Goal: Information Seeking & Learning: Learn about a topic

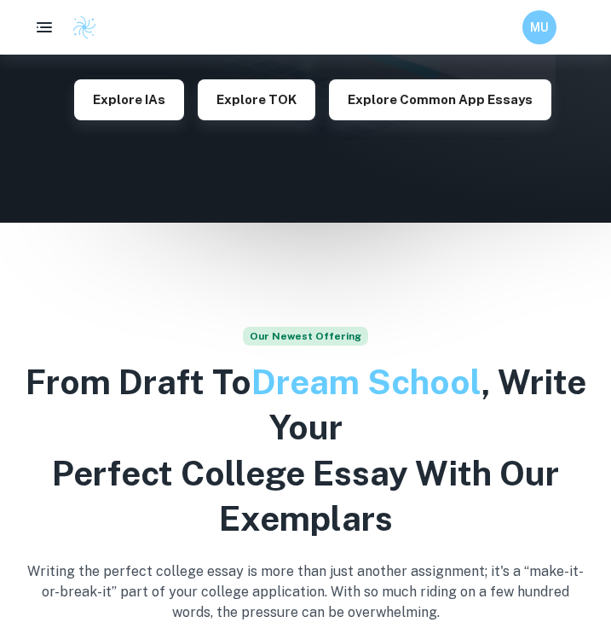
scroll to position [318, 0]
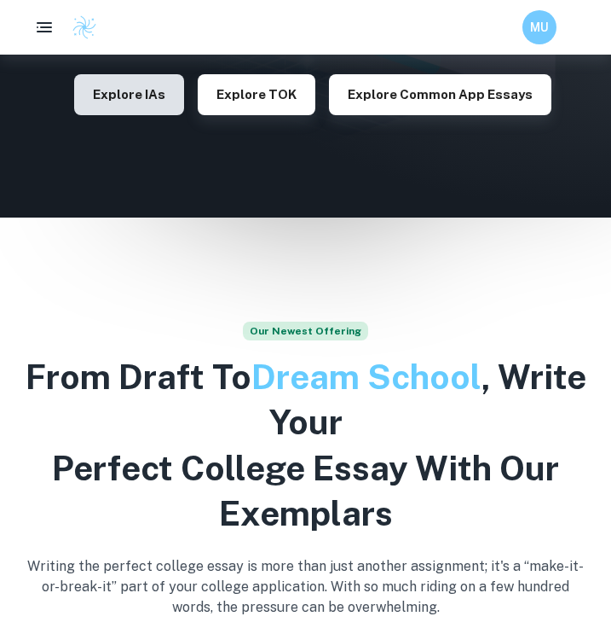
click at [161, 97] on button "Explore IAs" at bounding box center [129, 94] width 110 height 41
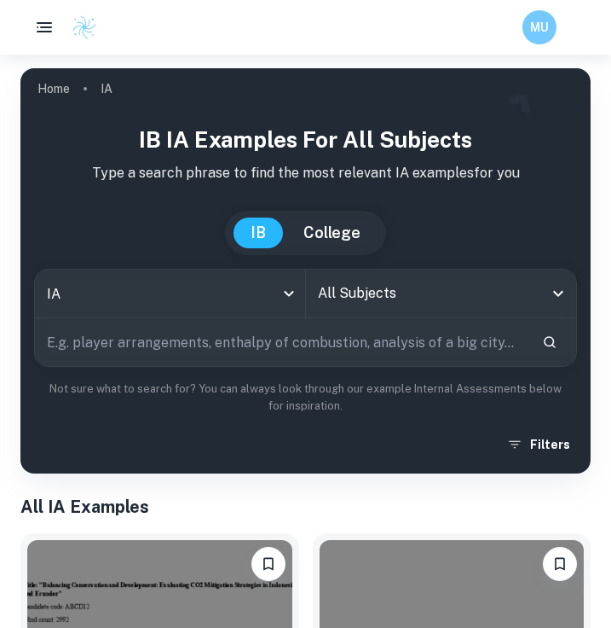
click at [160, 348] on input "text" at bounding box center [282, 342] width 494 height 48
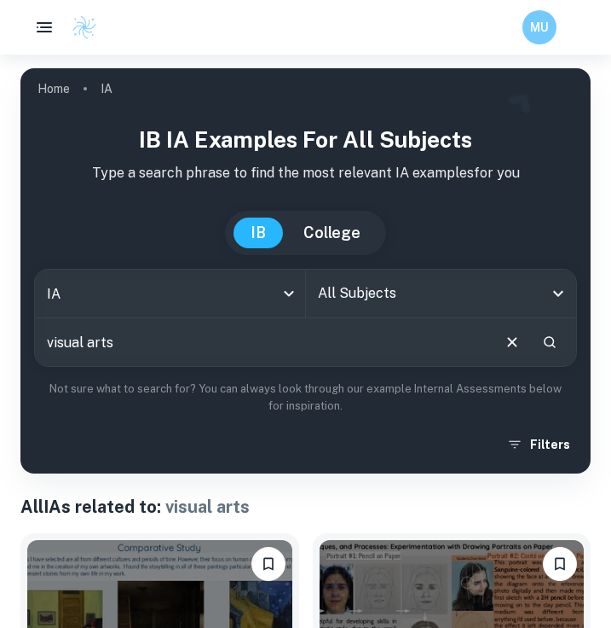
scroll to position [98, 0]
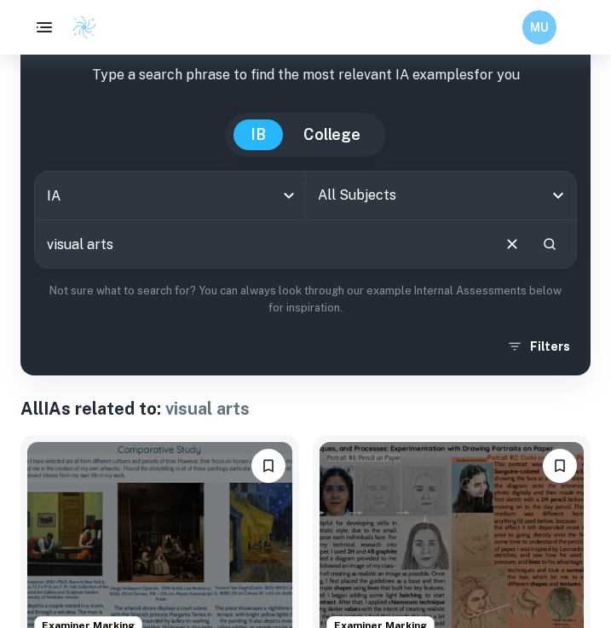
click at [136, 252] on input "visual arts" at bounding box center [262, 244] width 455 height 48
type input "visual arts process"
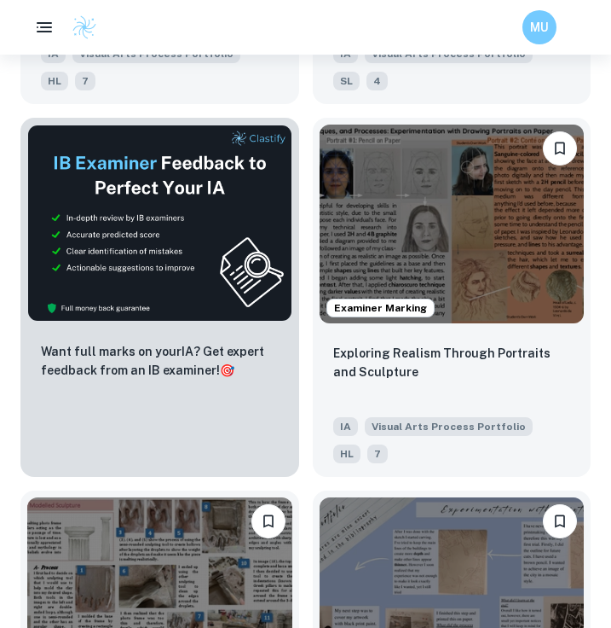
scroll to position [792, 0]
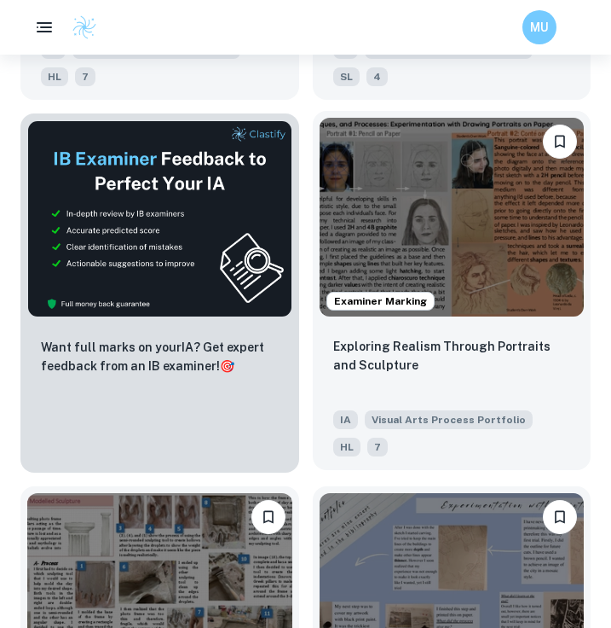
click at [461, 194] on img at bounding box center [452, 217] width 265 height 199
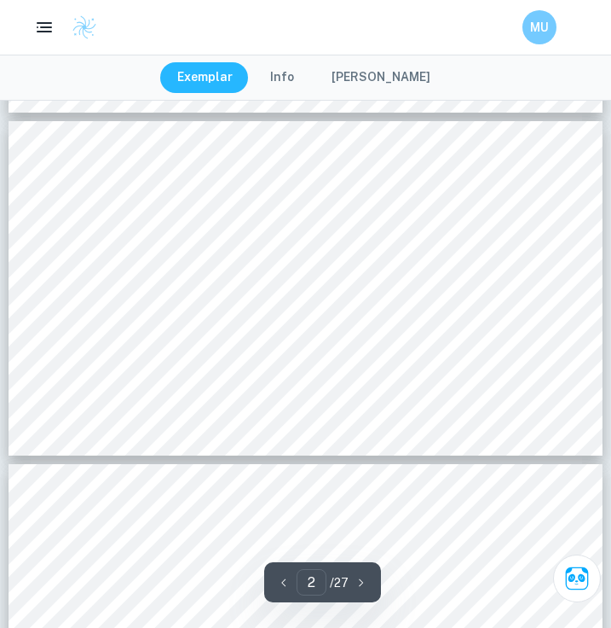
scroll to position [391, 0]
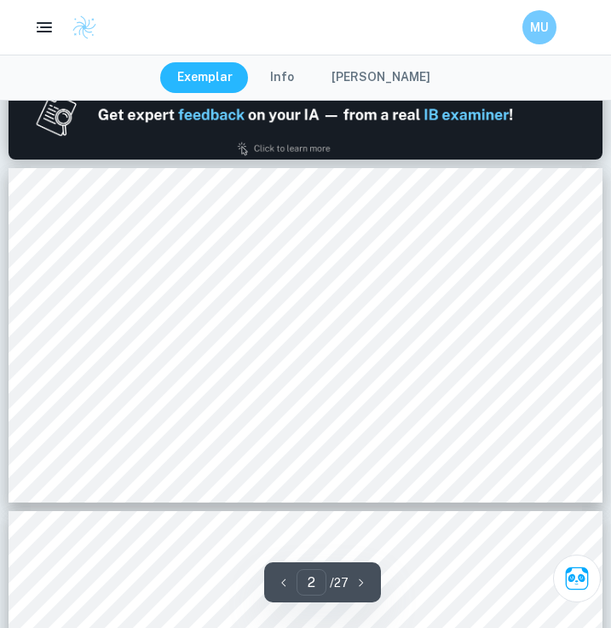
type input "1"
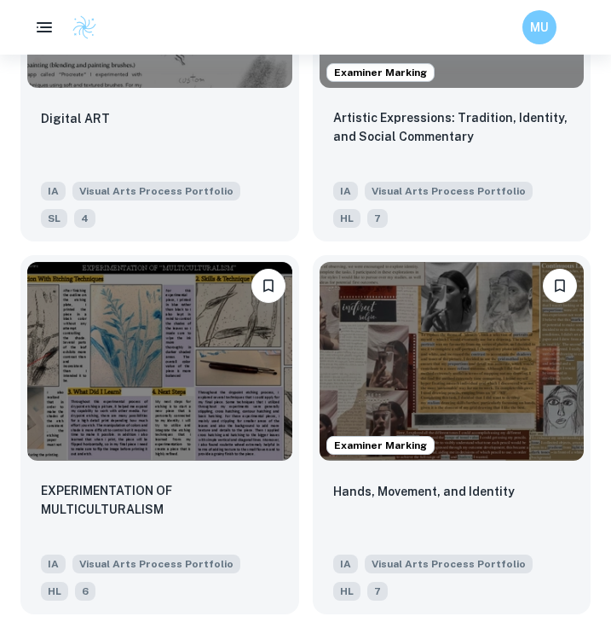
scroll to position [2120, 0]
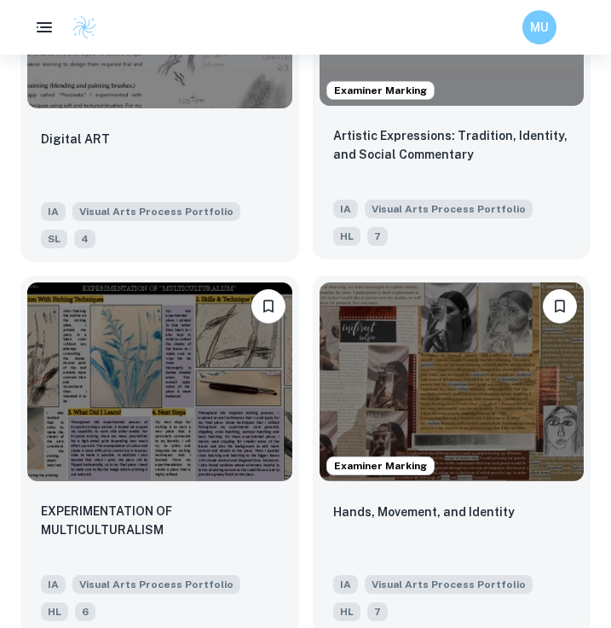
click at [478, 125] on div "Artistic Expressions: Tradition, Identity, and Social Commentary IA Visual Arts…" at bounding box center [452, 186] width 279 height 147
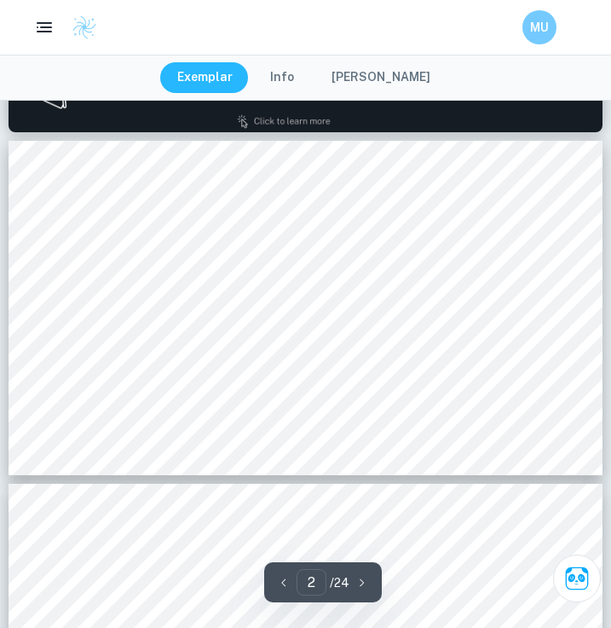
scroll to position [548, 0]
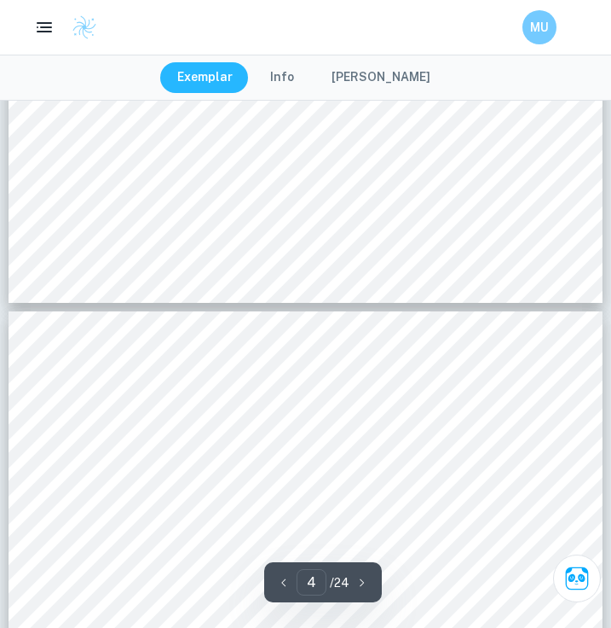
type input "5"
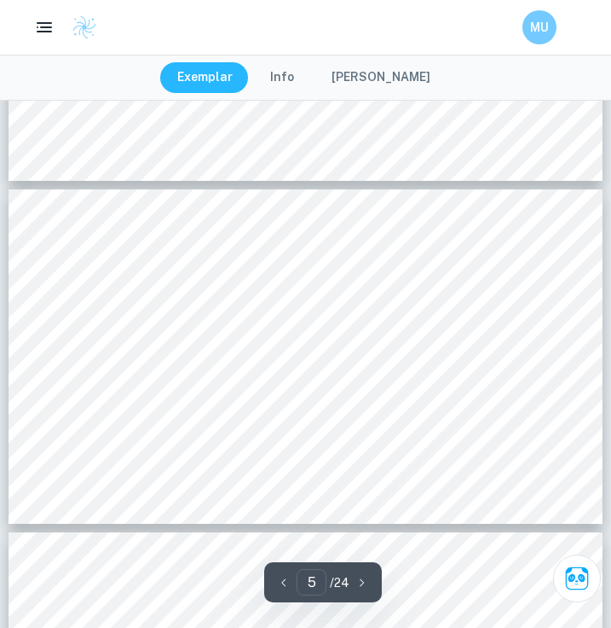
scroll to position [1594, 0]
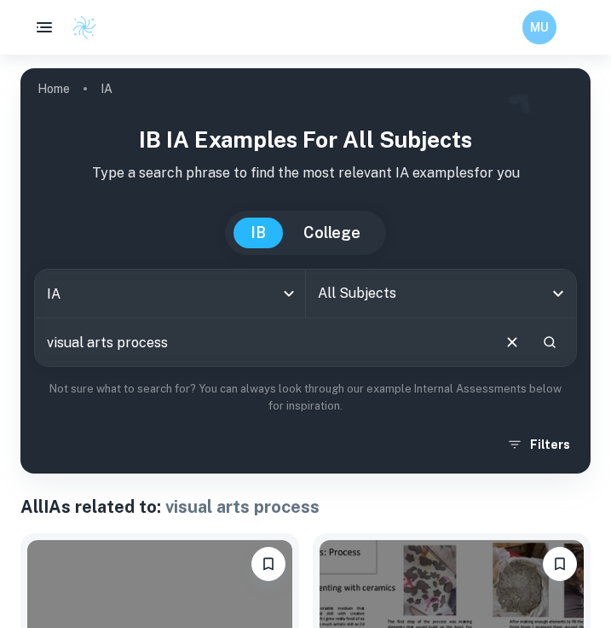
click at [559, 420] on div "IB IA examples for all subjects Type a search phrase to find the most relevant …" at bounding box center [305, 291] width 543 height 337
click at [552, 438] on button "Filters" at bounding box center [540, 444] width 74 height 31
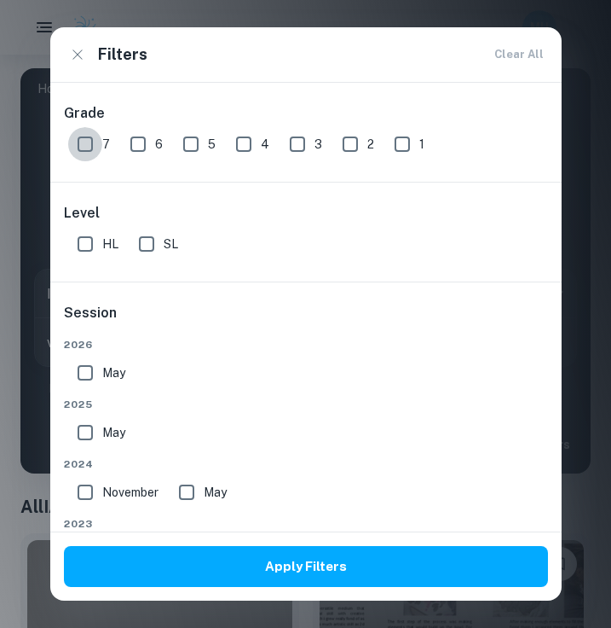
click at [83, 146] on input "7" at bounding box center [85, 144] width 34 height 34
checkbox input "true"
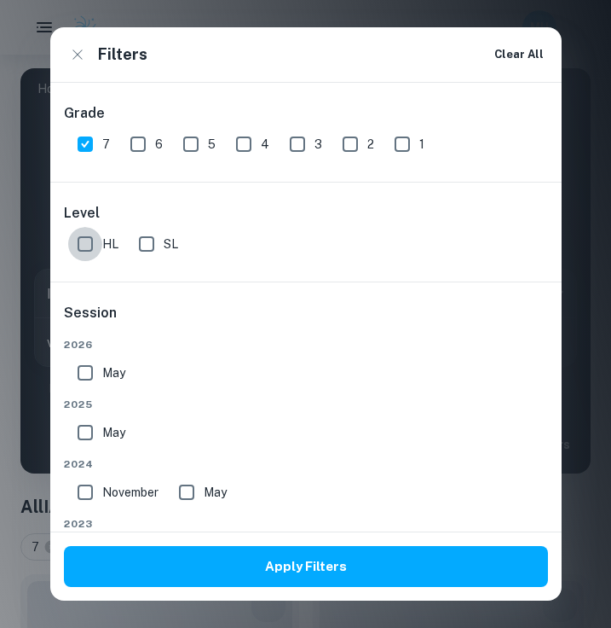
click at [90, 250] on input "HL" at bounding box center [85, 244] width 34 height 34
click at [94, 250] on input "HL" at bounding box center [85, 244] width 34 height 34
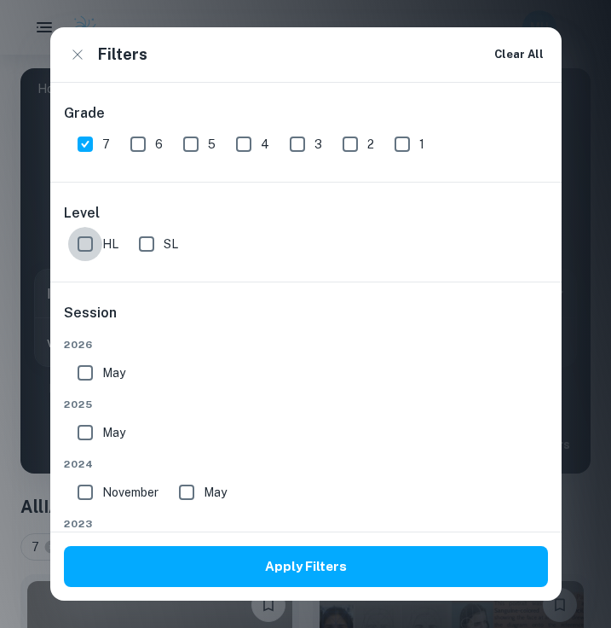
click at [87, 250] on input "HL" at bounding box center [85, 244] width 34 height 34
checkbox input "true"
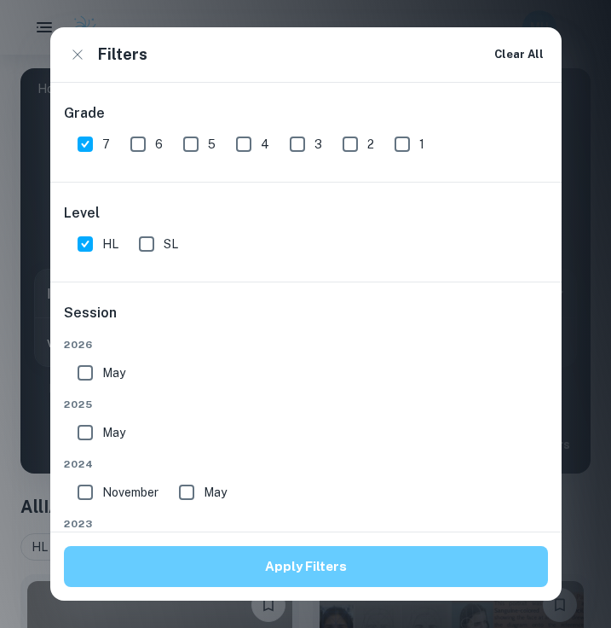
click at [290, 566] on button "Apply Filters" at bounding box center [306, 566] width 484 height 41
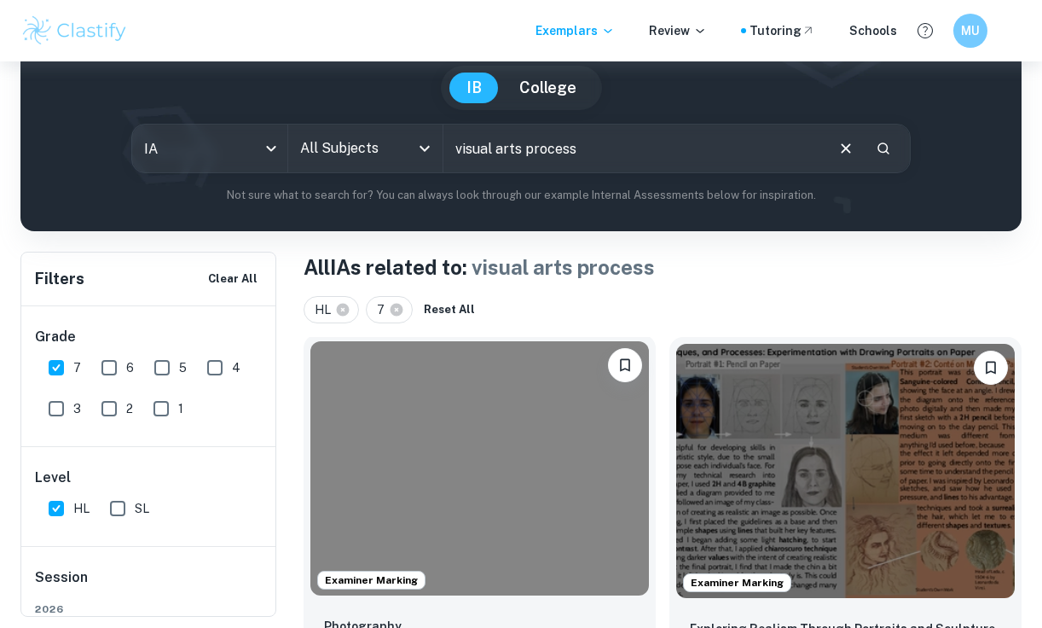
scroll to position [148, 0]
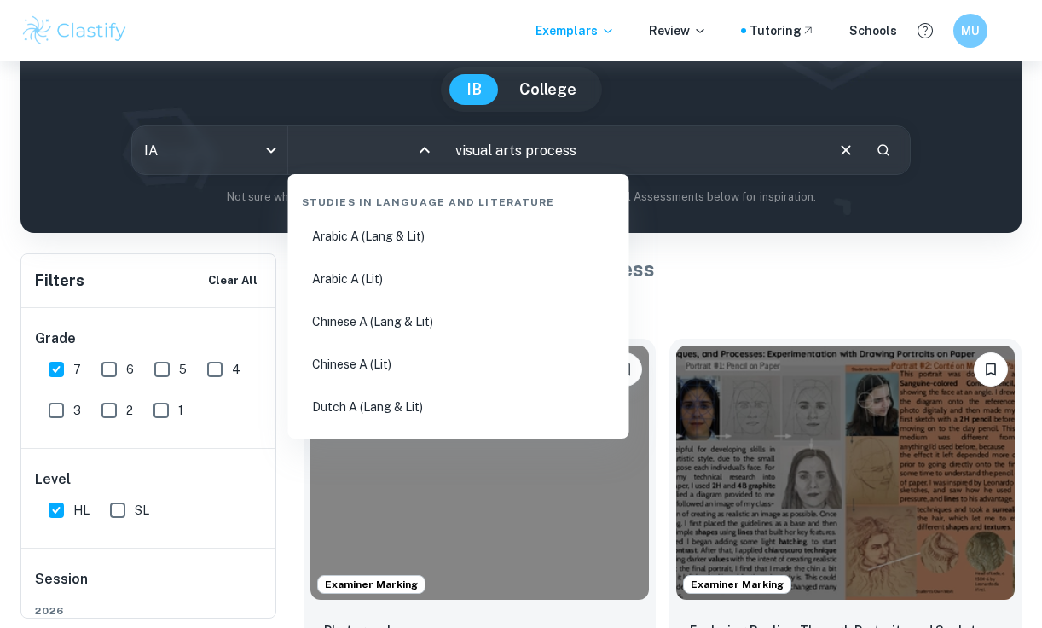
click at [387, 153] on input "All Subjects" at bounding box center [352, 150] width 113 height 32
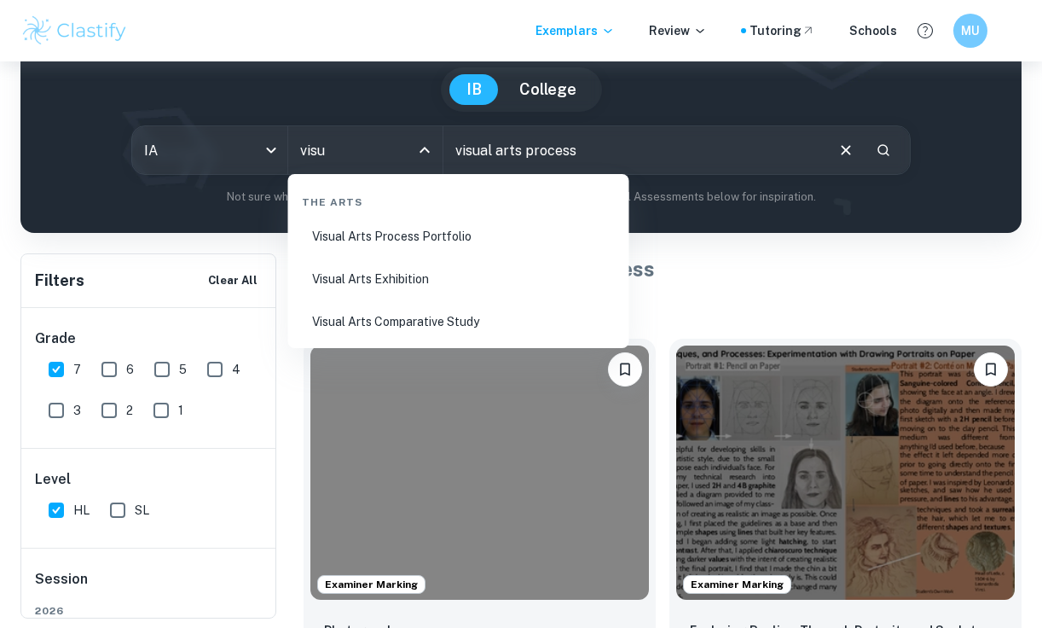
click at [448, 240] on li "Visual Arts Process Portfolio" at bounding box center [458, 236] width 327 height 39
type input "Visual Arts Process Portfolio"
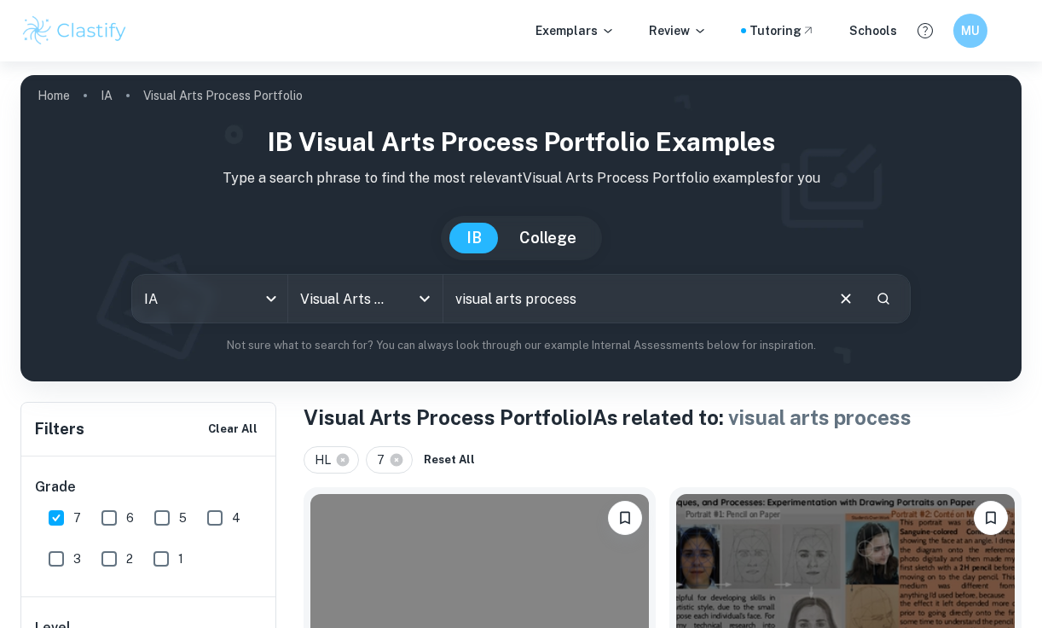
click at [611, 295] on icon "Clear" at bounding box center [845, 297] width 9 height 9
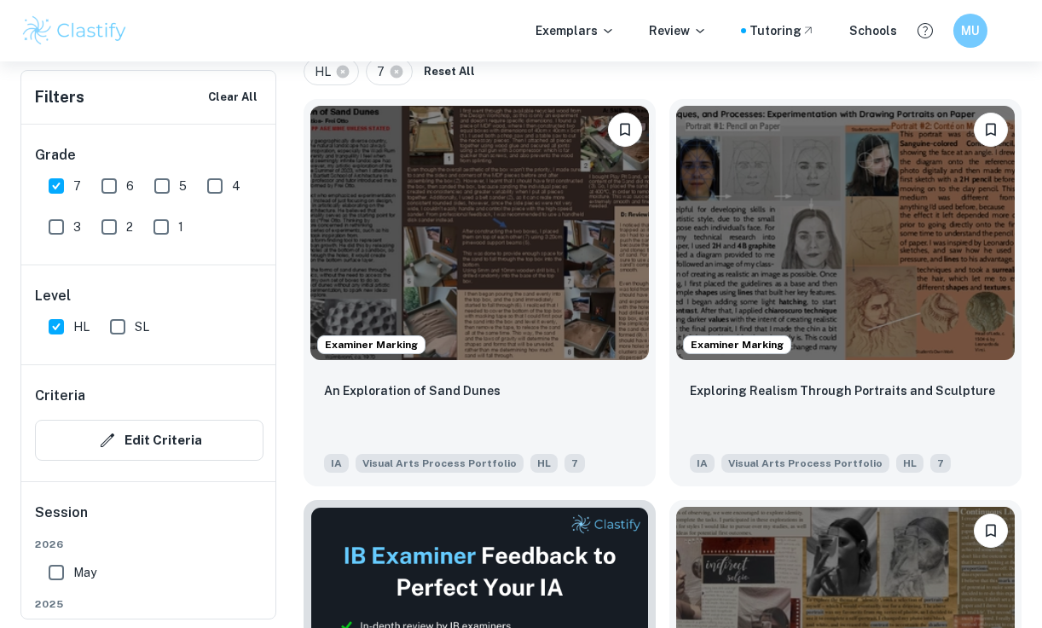
scroll to position [392, 0]
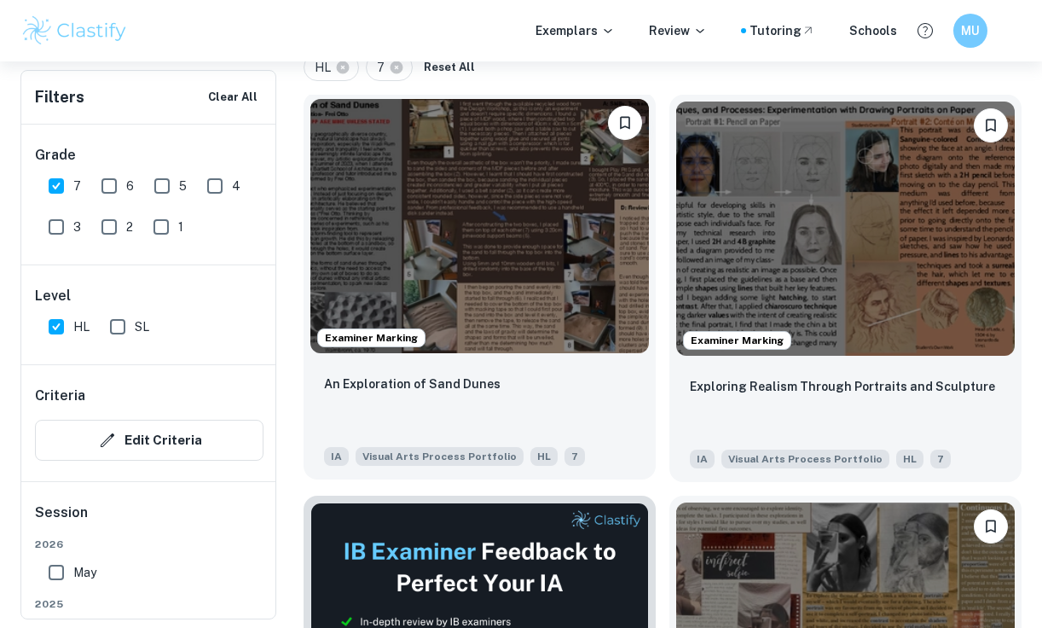
click at [444, 299] on img at bounding box center [479, 226] width 339 height 254
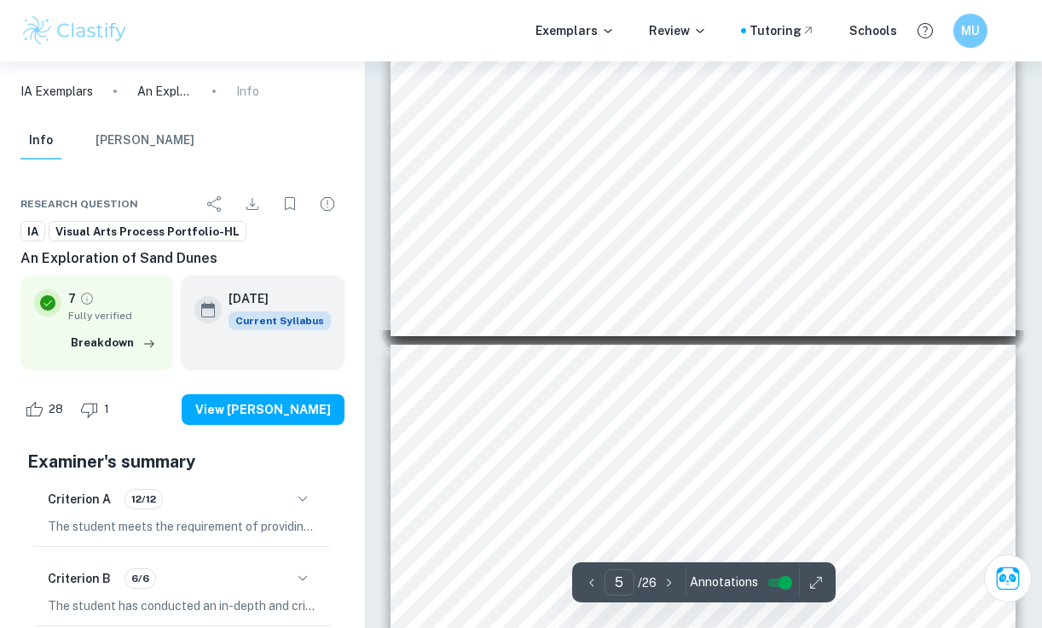
scroll to position [1338, 0]
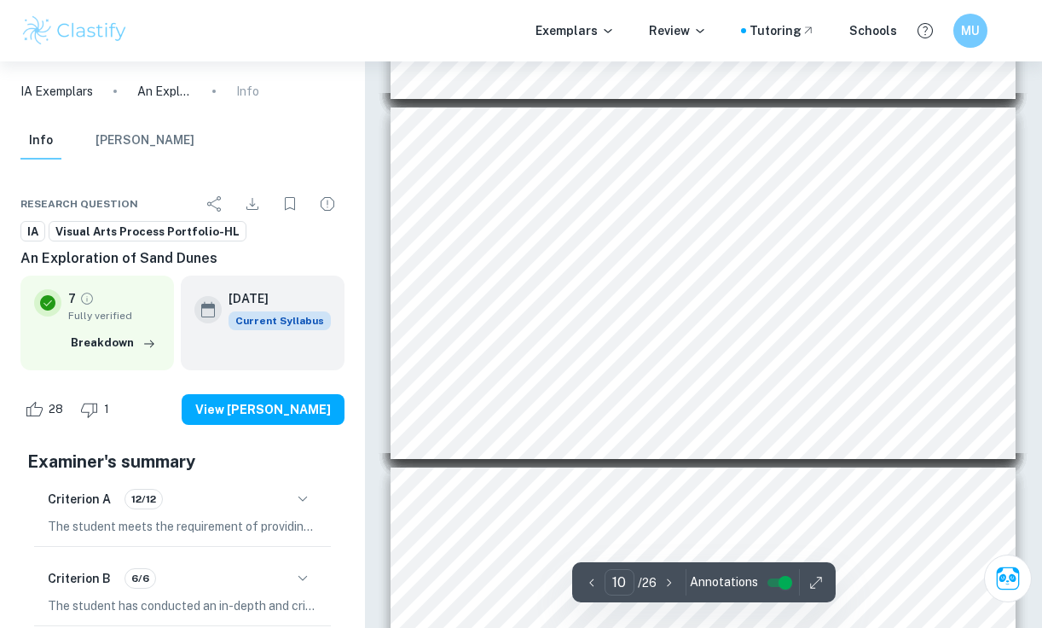
type input "11"
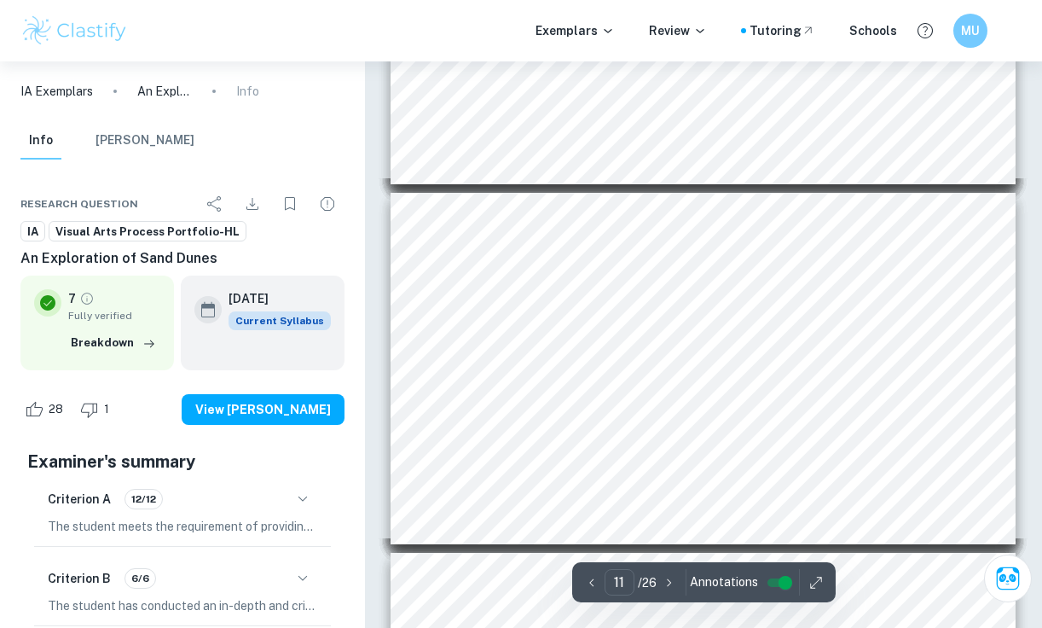
scroll to position [3584, 0]
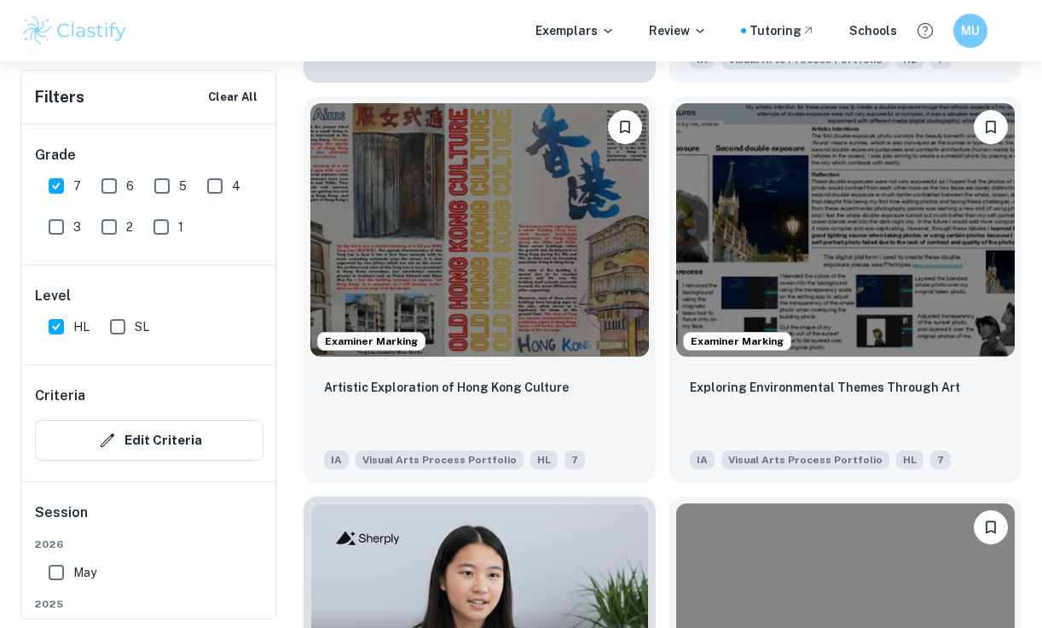
scroll to position [1193, 0]
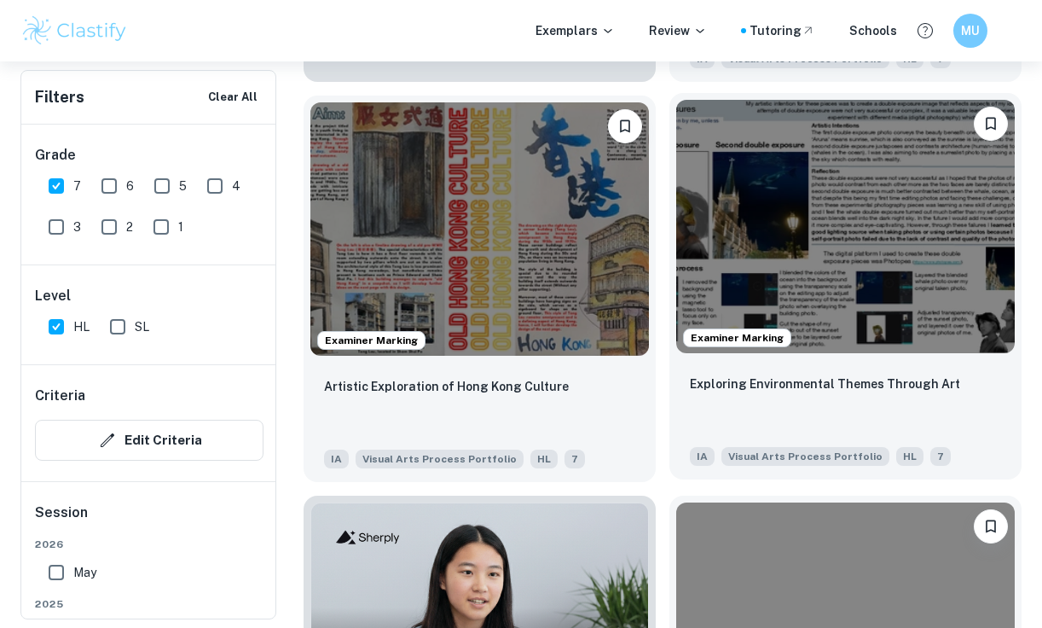
click at [611, 254] on img at bounding box center [845, 227] width 339 height 254
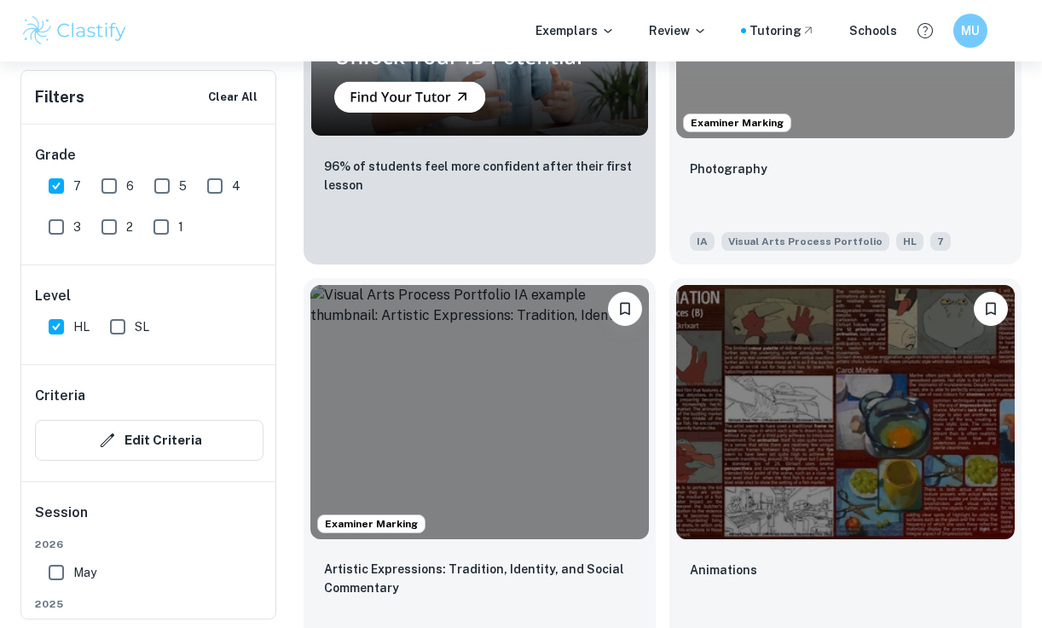
scroll to position [1849, 0]
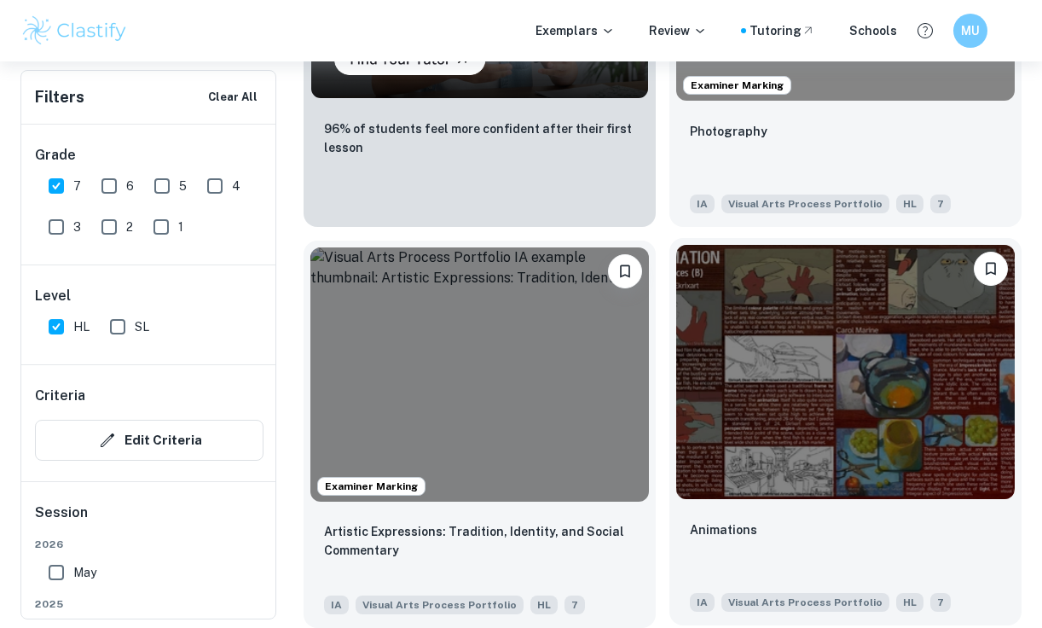
click at [611, 420] on img at bounding box center [845, 372] width 339 height 254
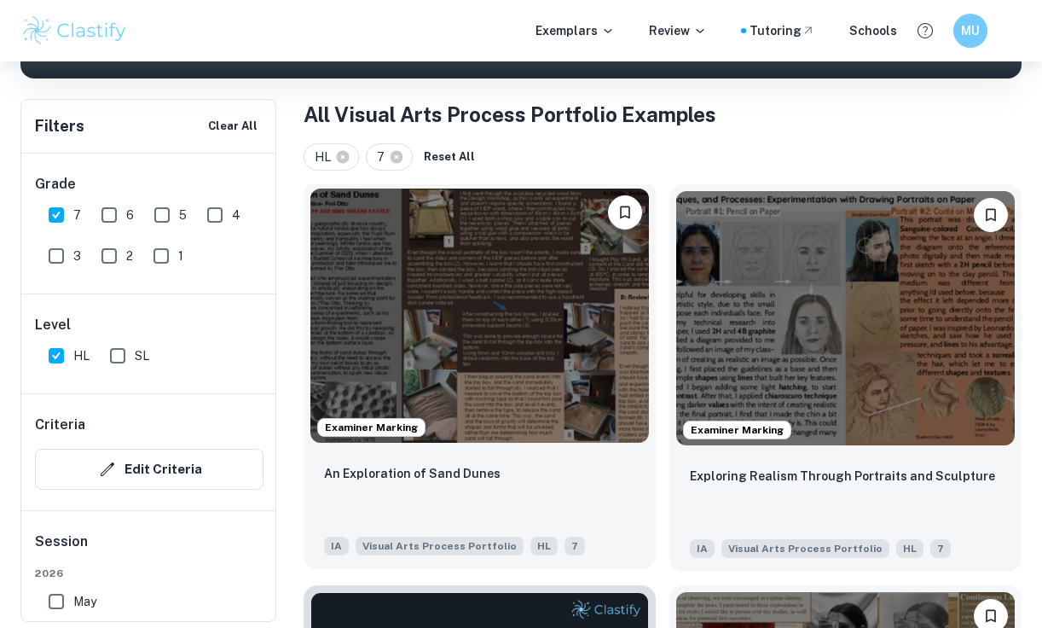
scroll to position [304, 0]
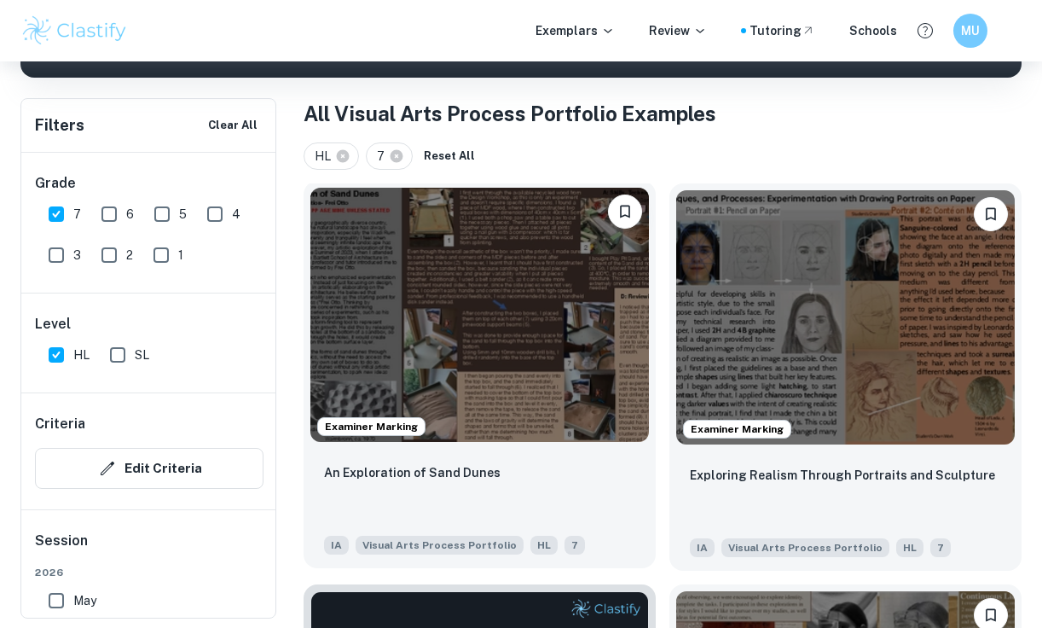
click at [591, 334] on img at bounding box center [479, 315] width 339 height 254
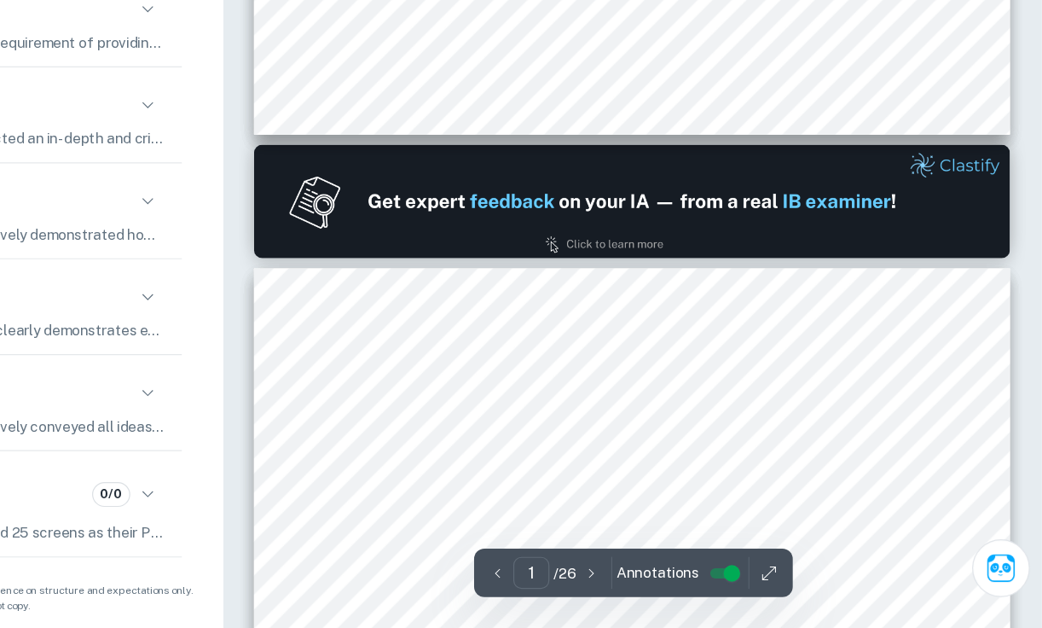
type input "2"
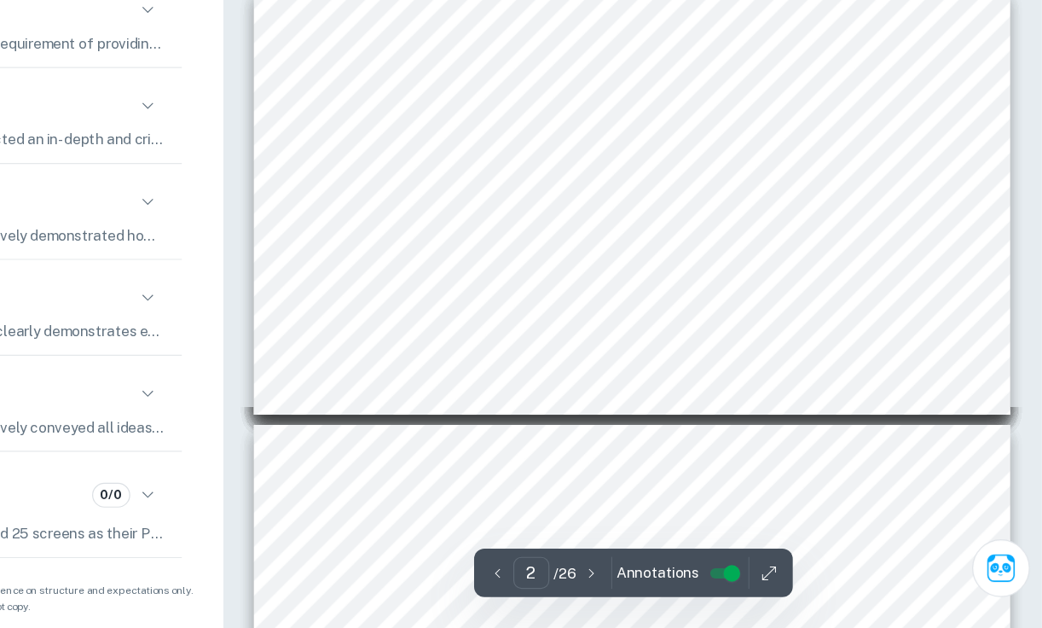
scroll to position [443, 0]
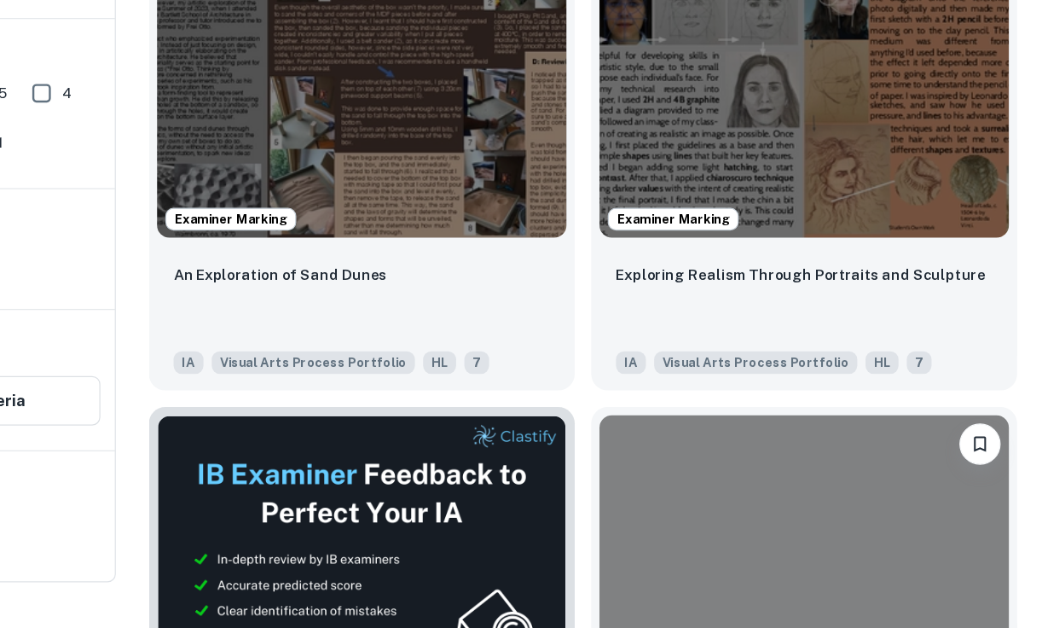
scroll to position [304, 0]
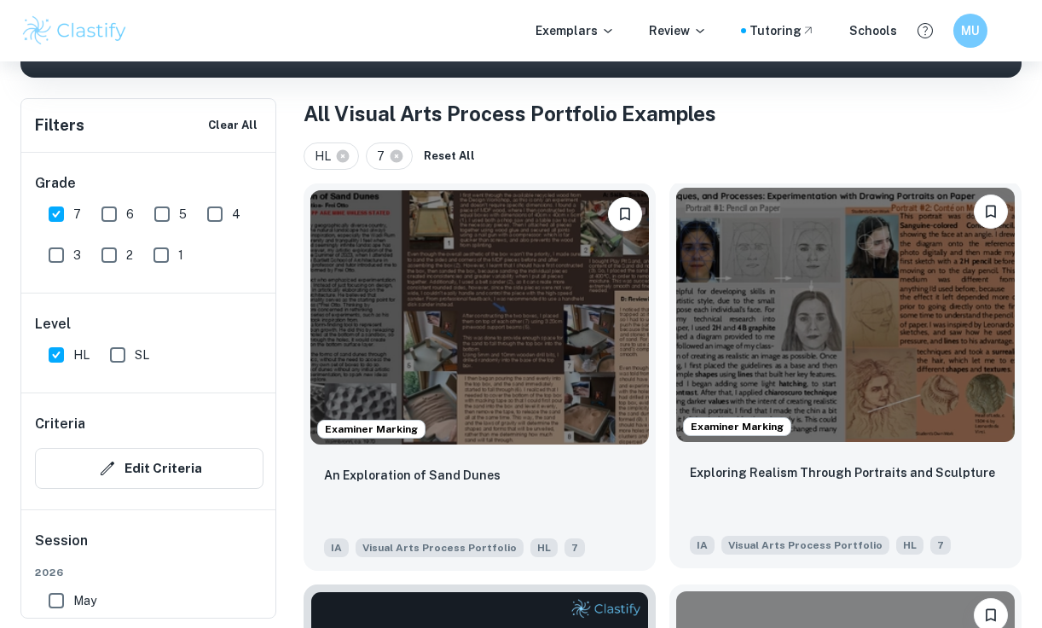
click at [611, 325] on img at bounding box center [845, 315] width 339 height 254
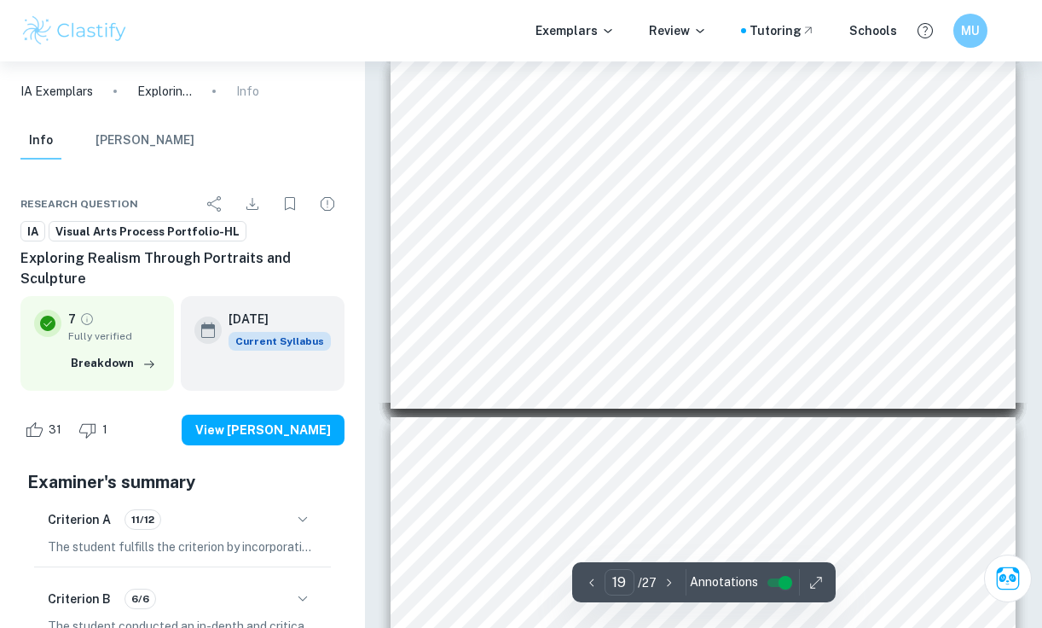
scroll to position [6604, 0]
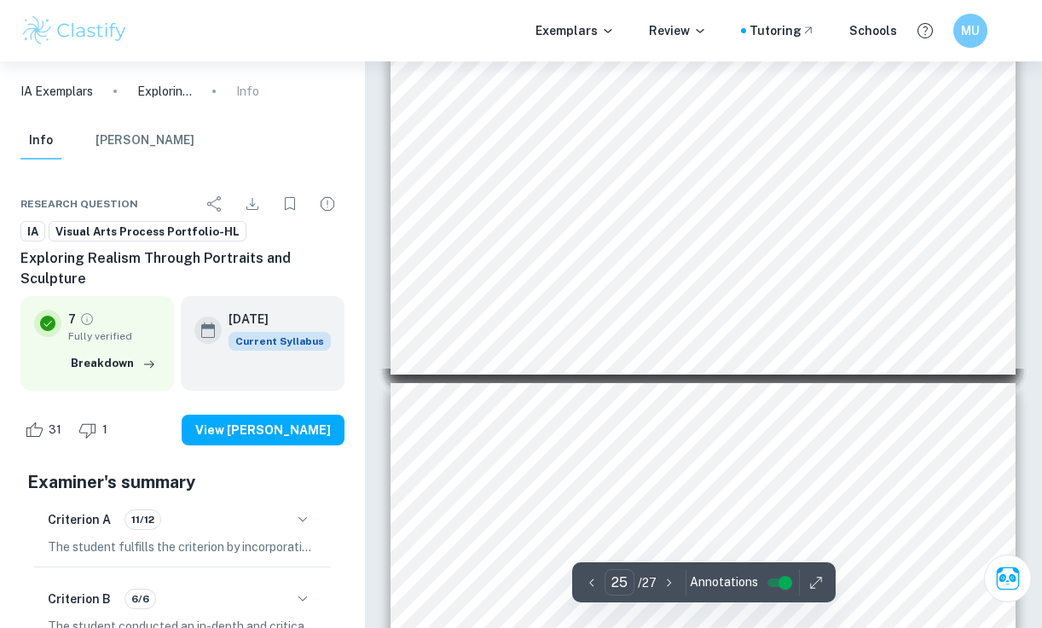
type input "26"
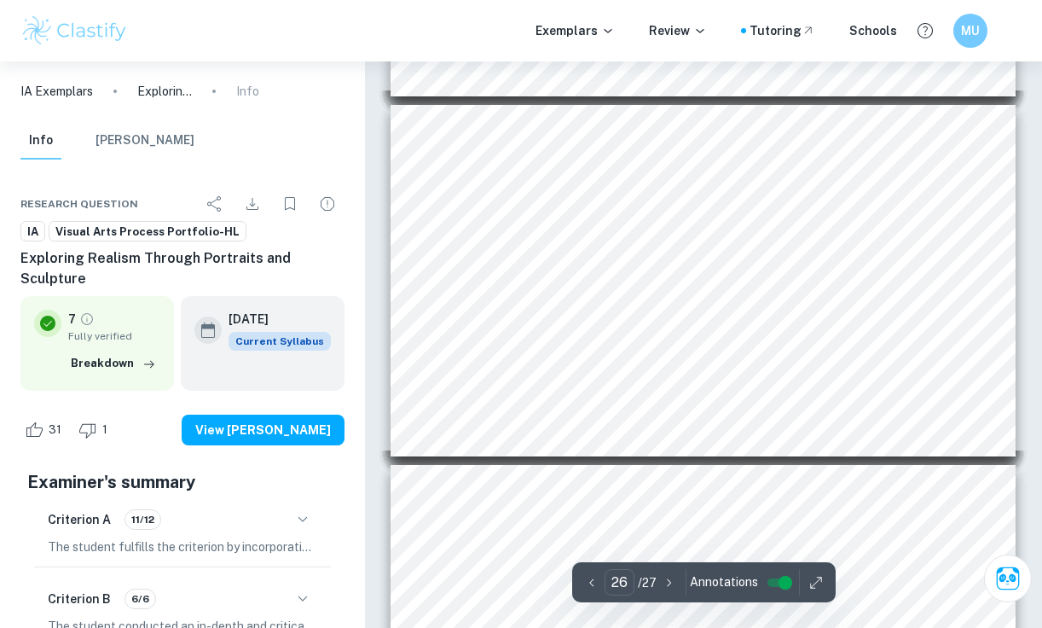
scroll to position [9089, 0]
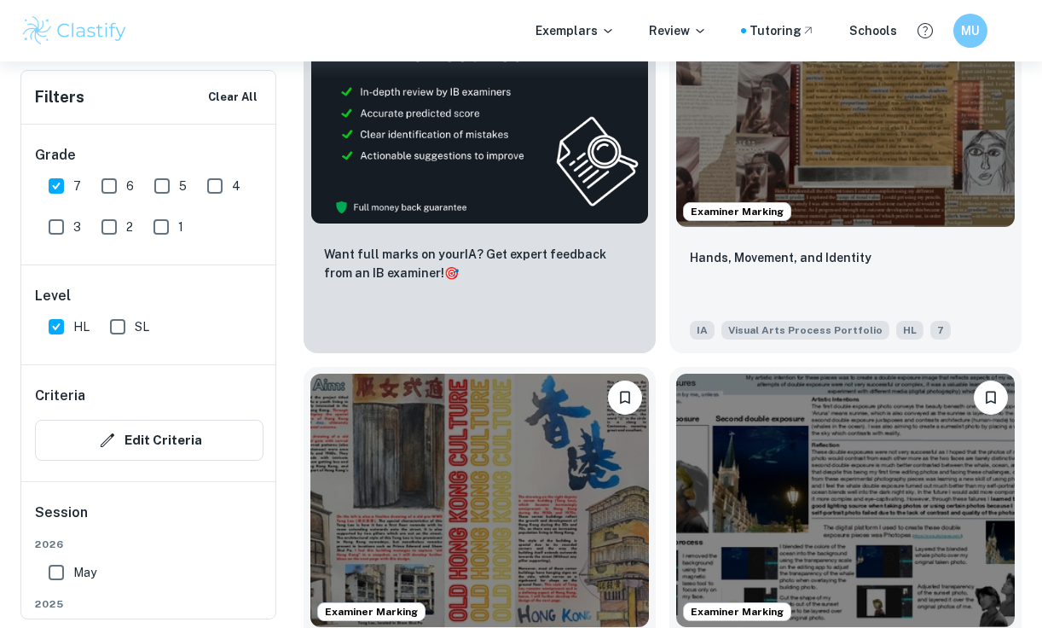
scroll to position [924, 0]
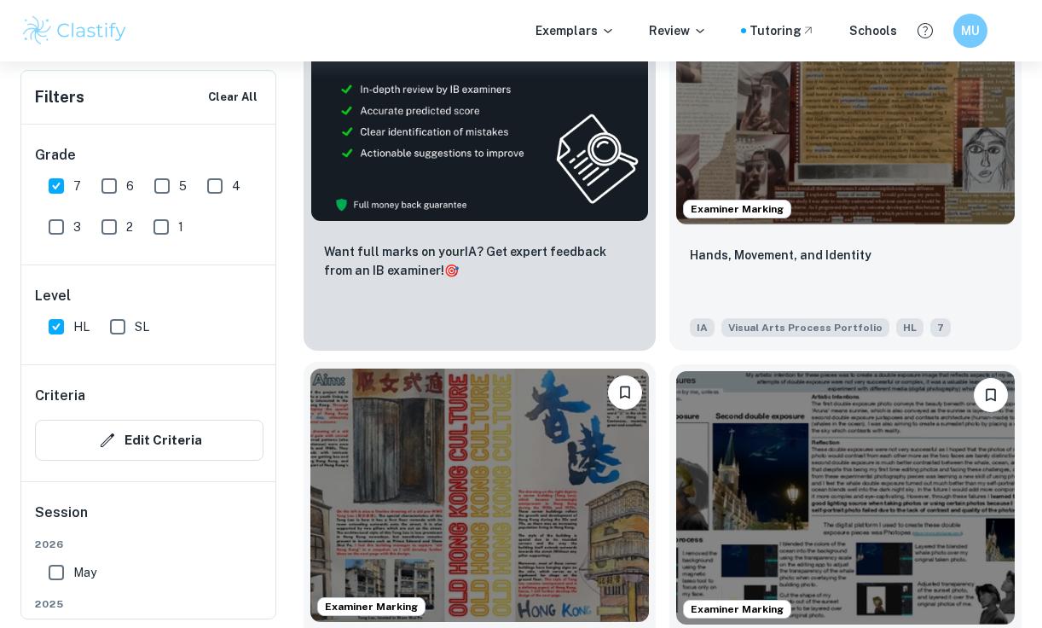
click at [513, 455] on img at bounding box center [479, 495] width 339 height 254
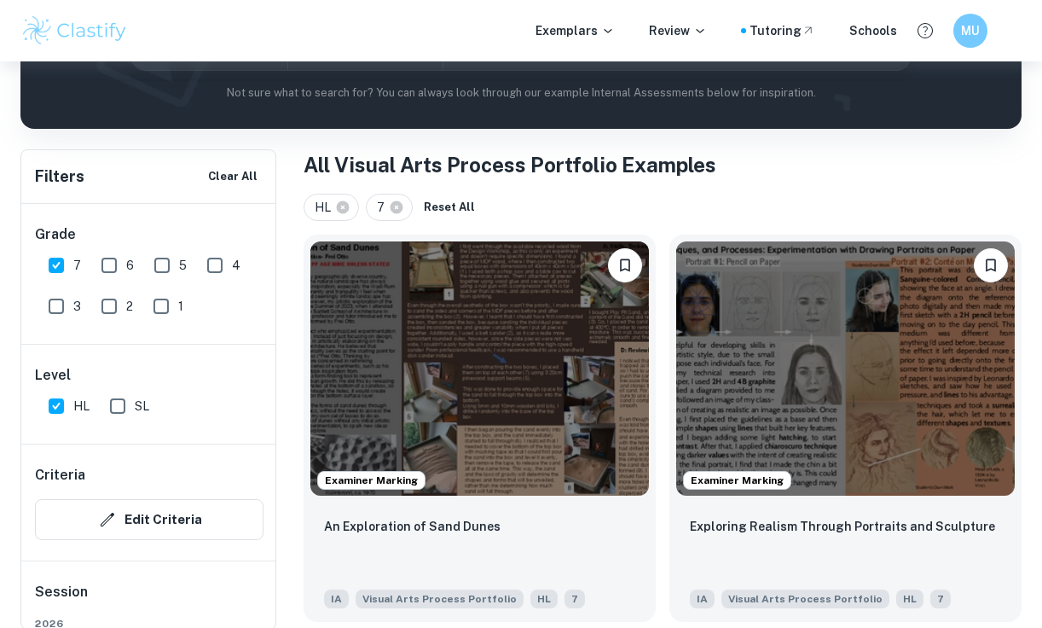
scroll to position [265, 0]
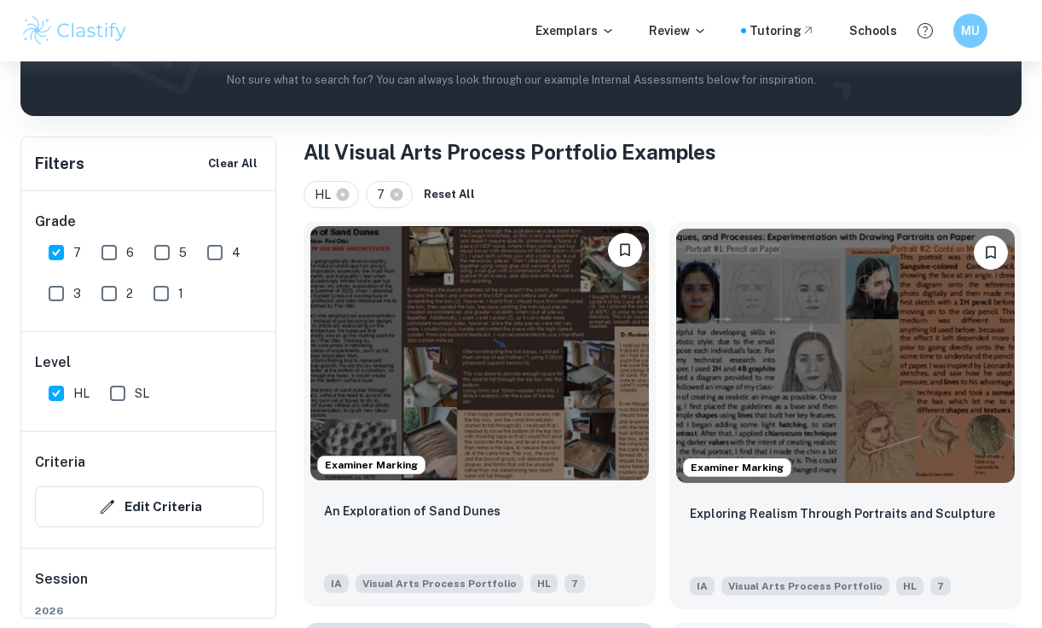
click at [521, 314] on img at bounding box center [479, 353] width 339 height 254
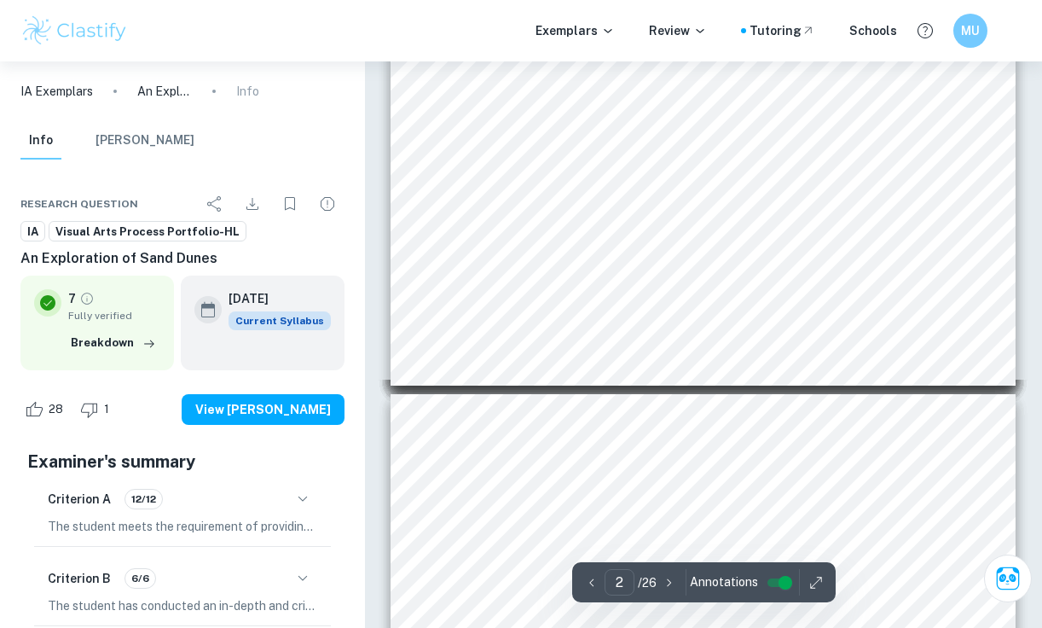
scroll to position [508, 0]
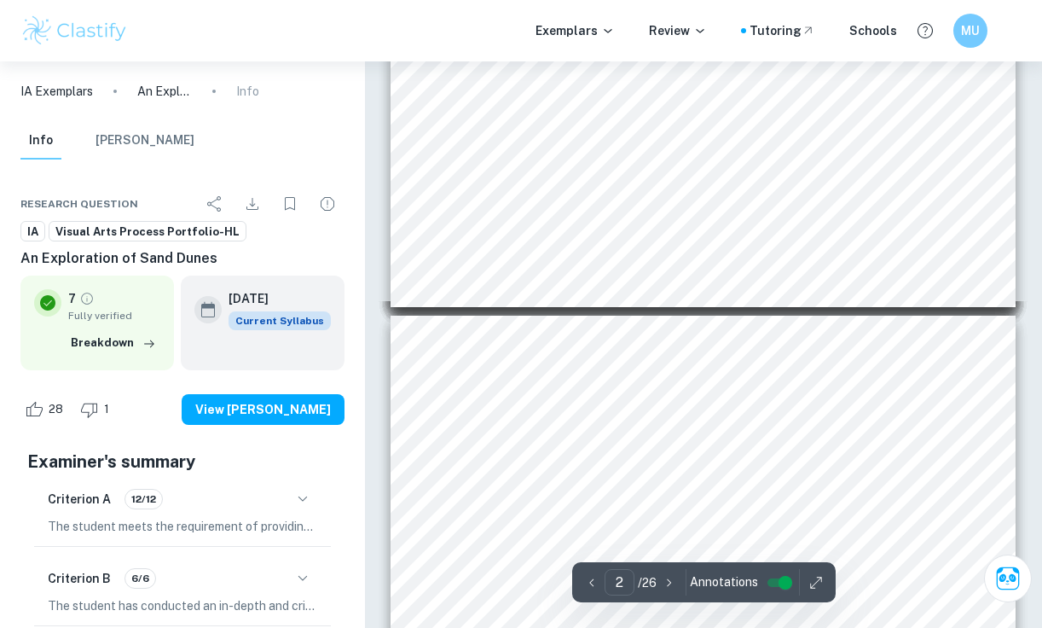
type input "3"
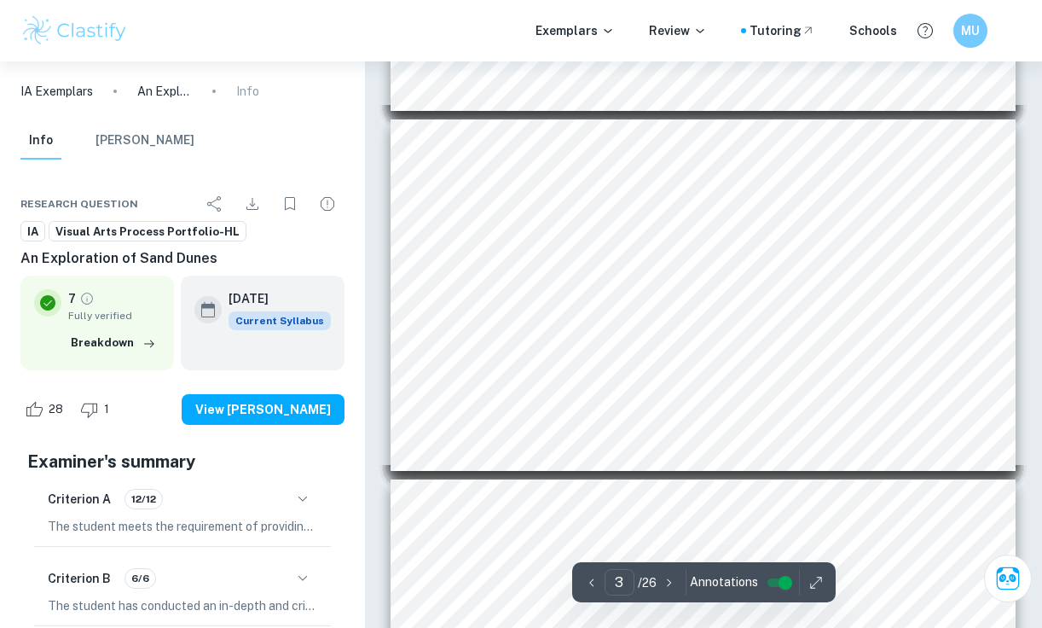
scroll to position [875, 0]
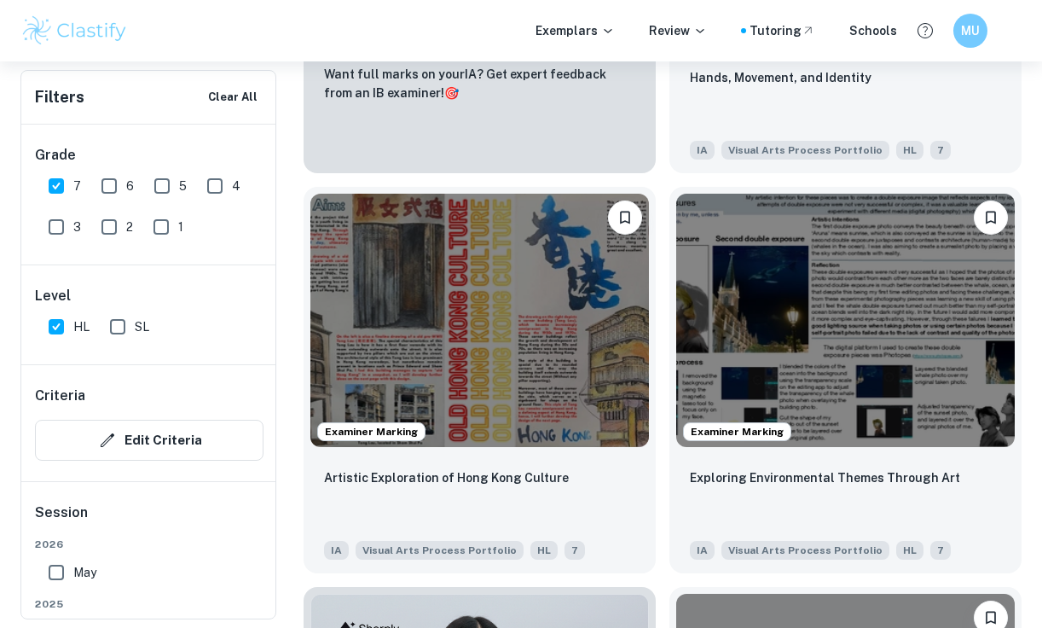
scroll to position [1103, 0]
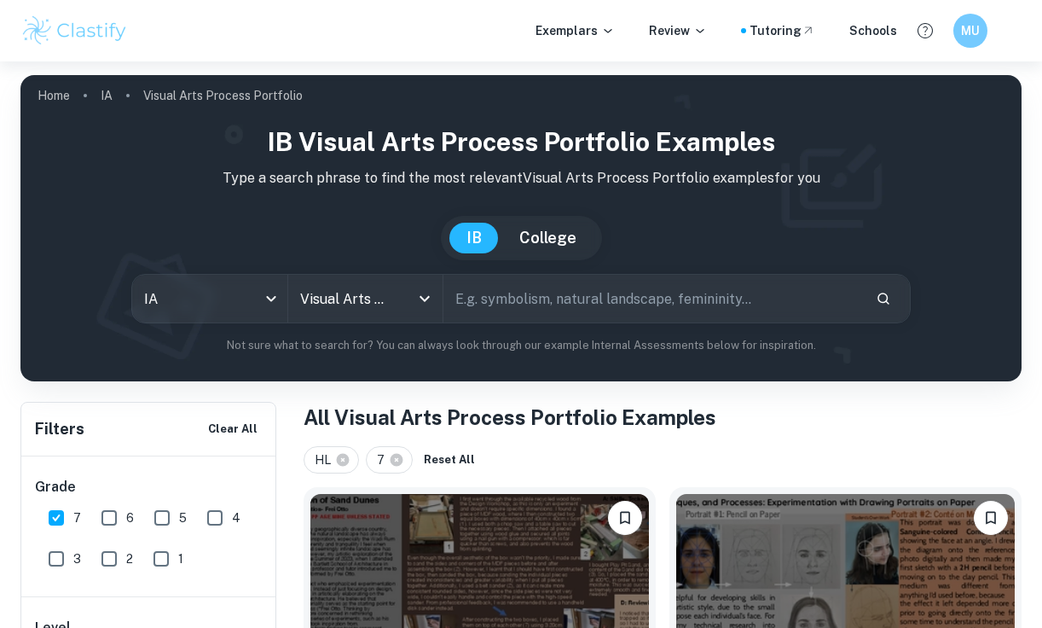
scroll to position [1103, 0]
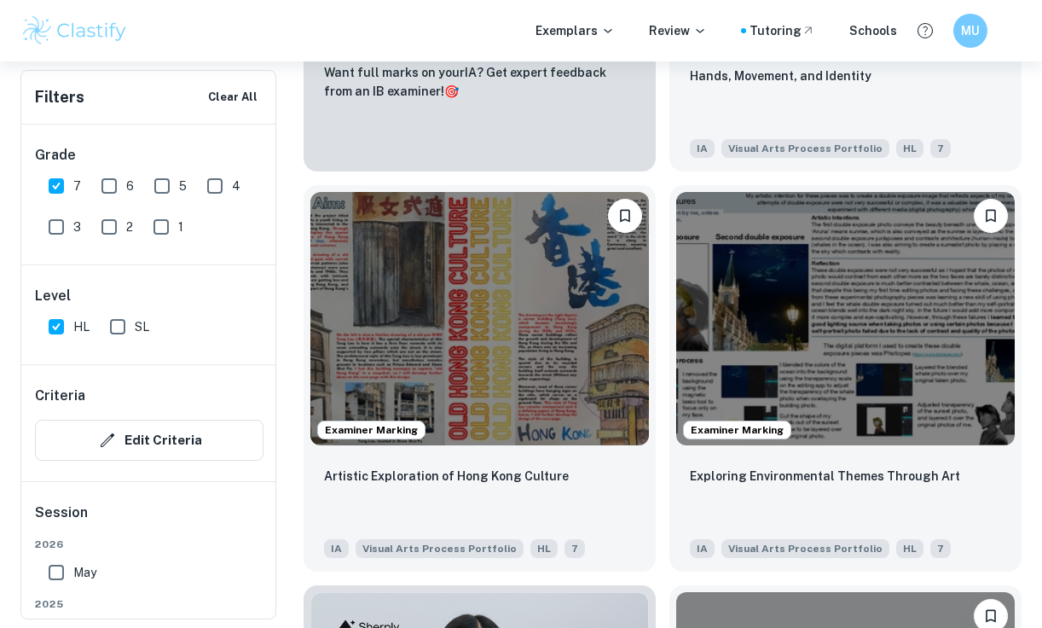
click at [892, 281] on img at bounding box center [845, 319] width 339 height 254
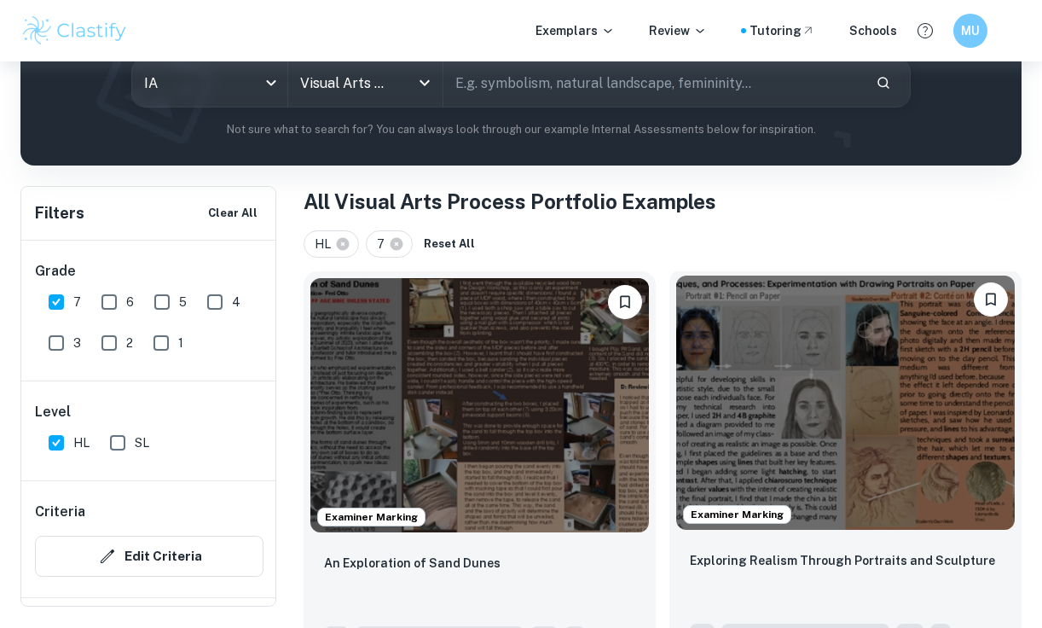
scroll to position [217, 0]
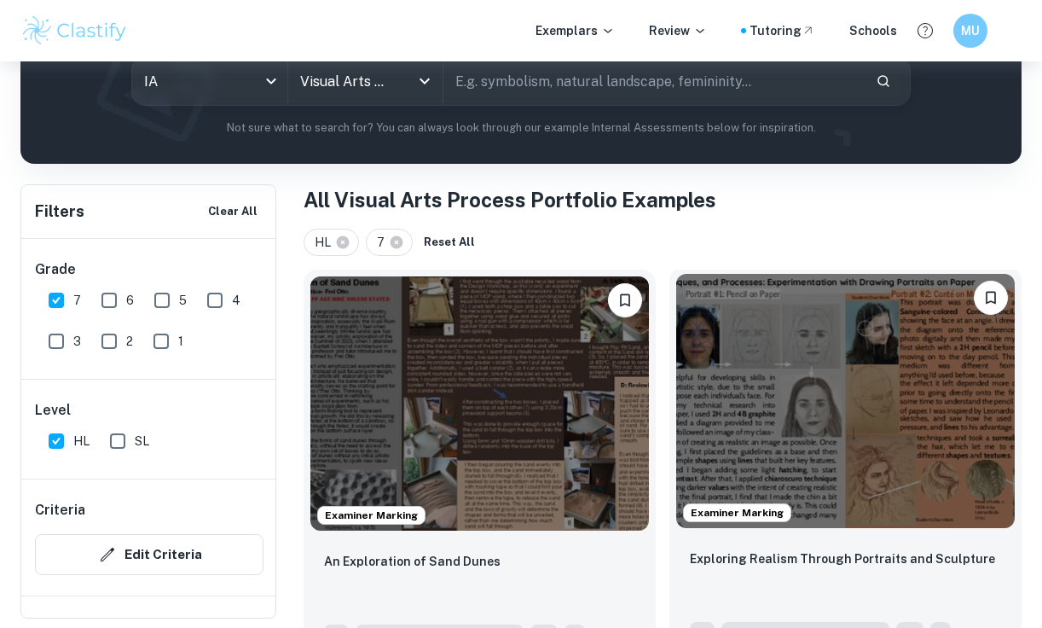
click at [821, 356] on img at bounding box center [845, 401] width 339 height 254
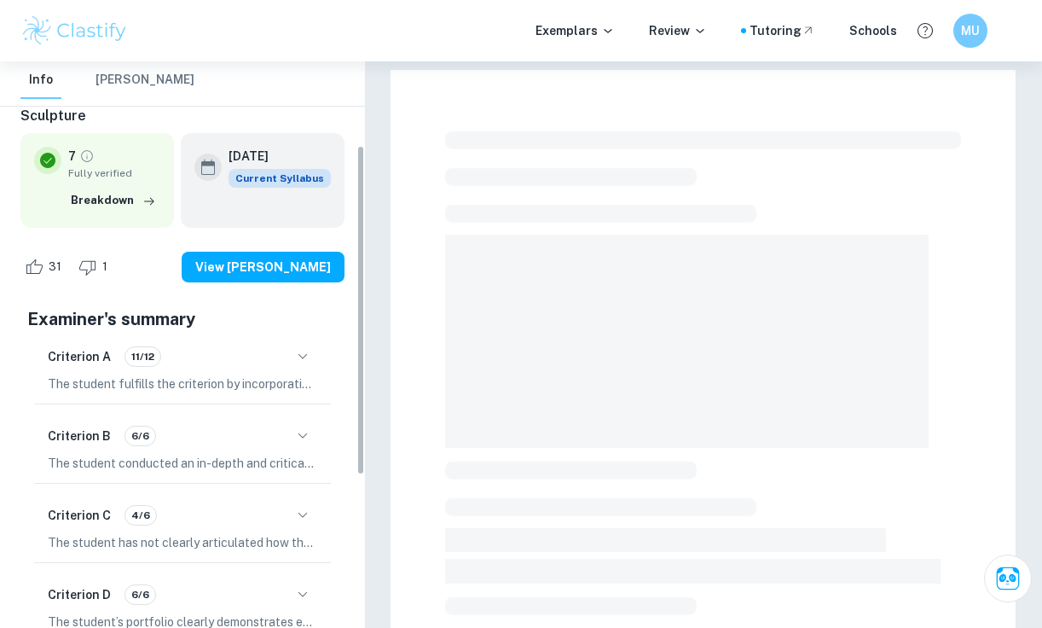
scroll to position [193, 0]
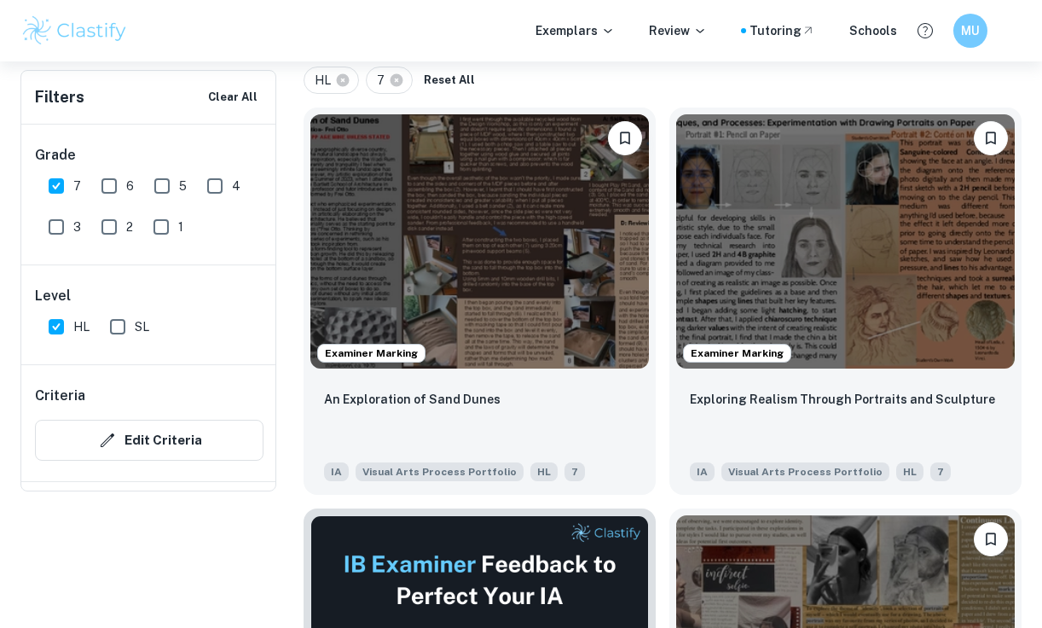
scroll to position [382, 0]
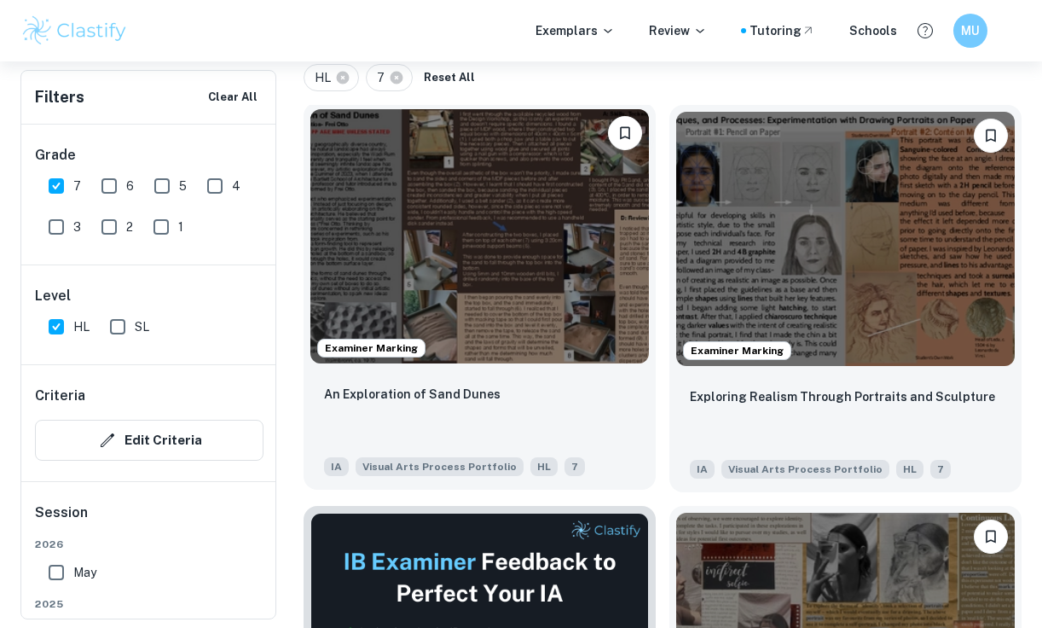
click at [522, 231] on img at bounding box center [479, 236] width 339 height 254
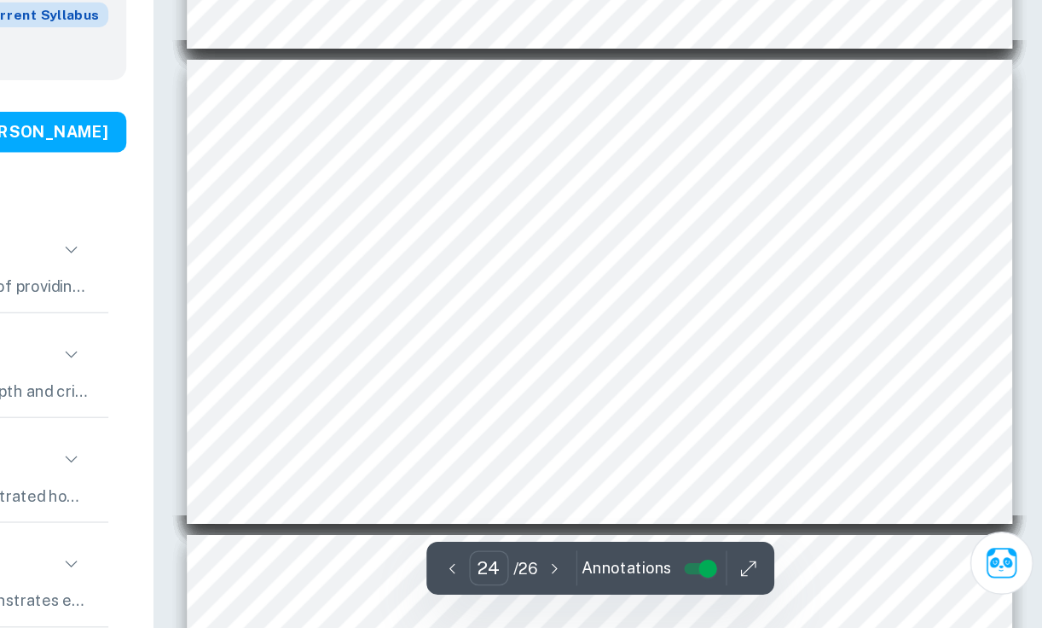
scroll to position [8268, 0]
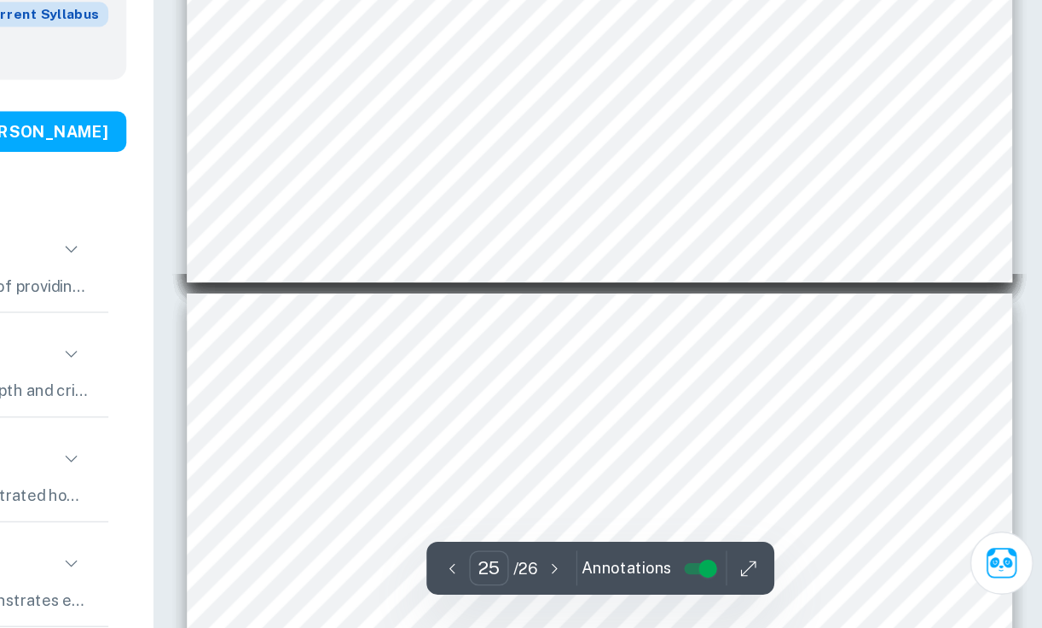
type input "26"
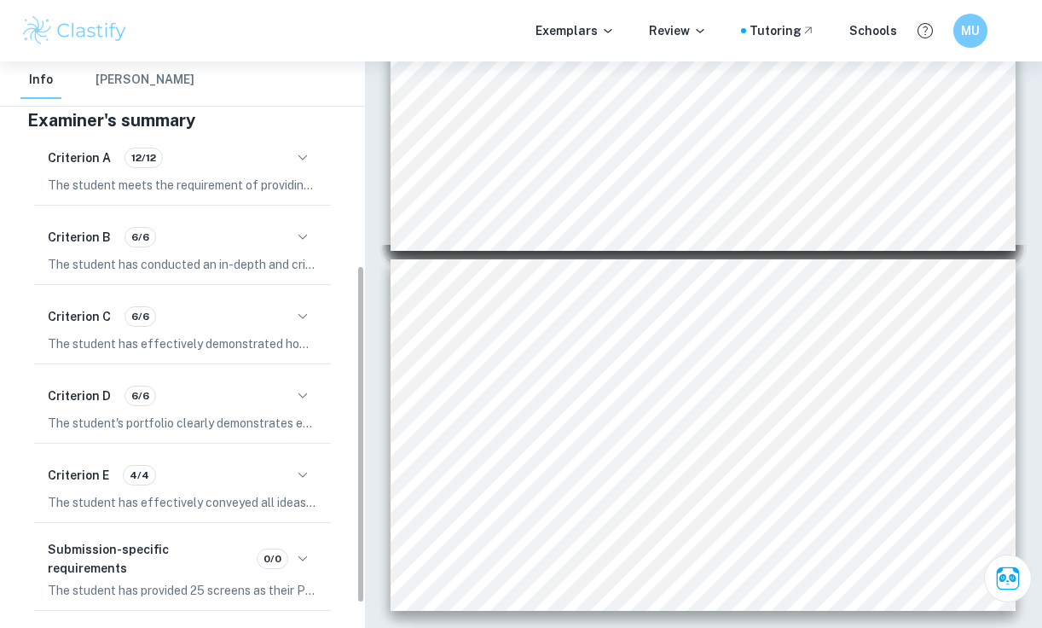
scroll to position [383, 0]
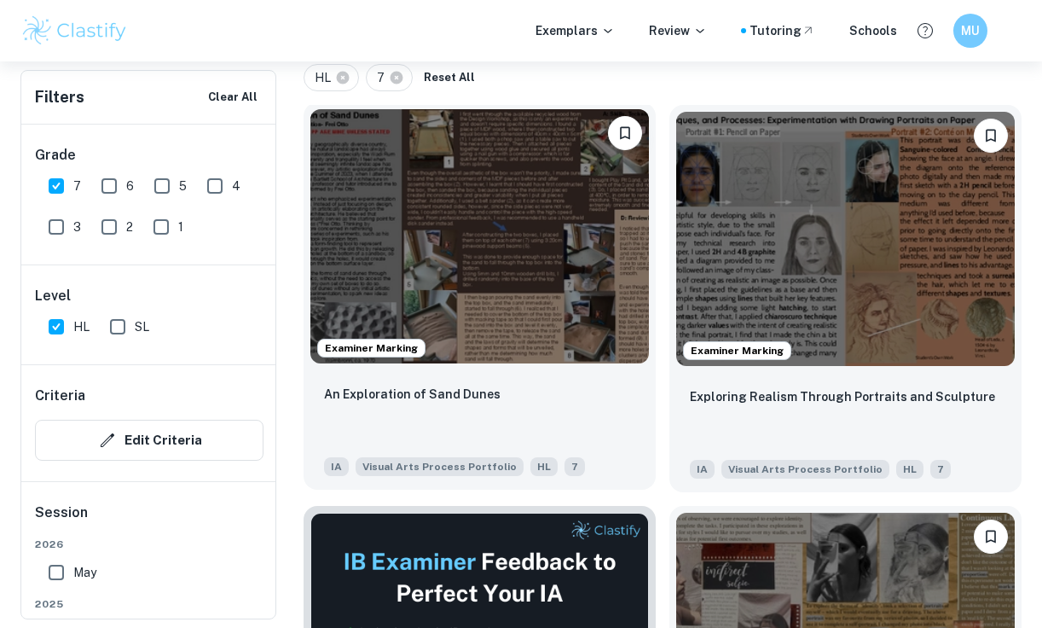
scroll to position [1849, 0]
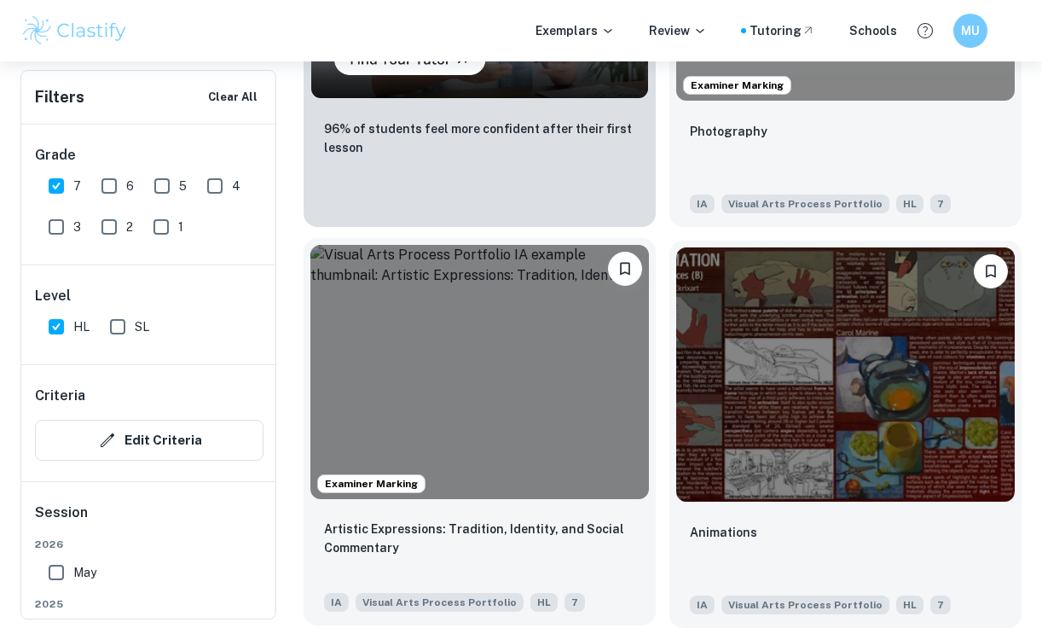
click at [536, 368] on img at bounding box center [479, 372] width 339 height 254
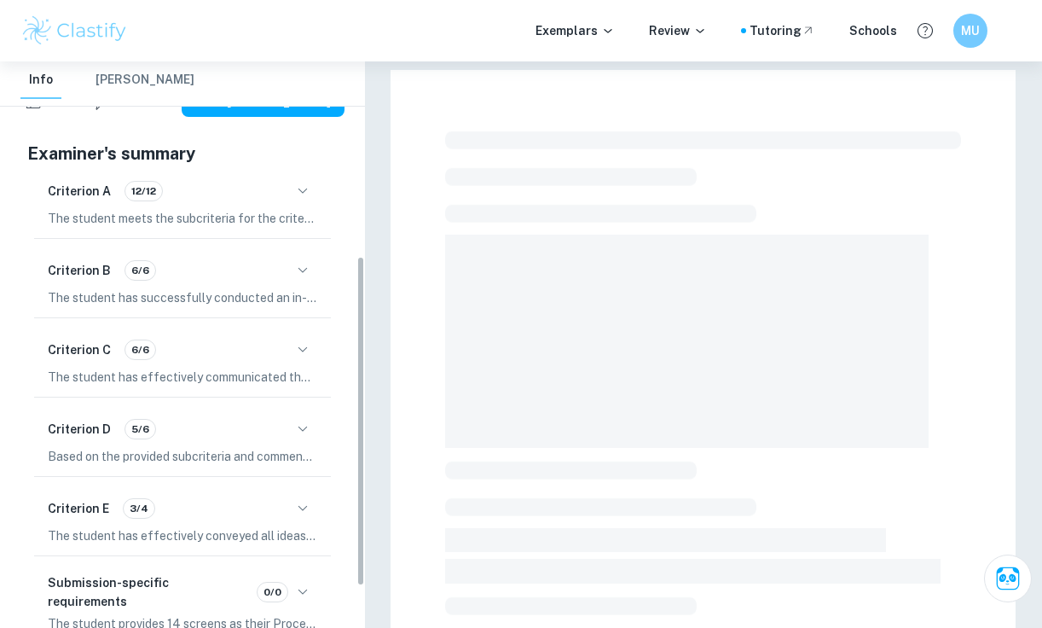
scroll to position [333, 0]
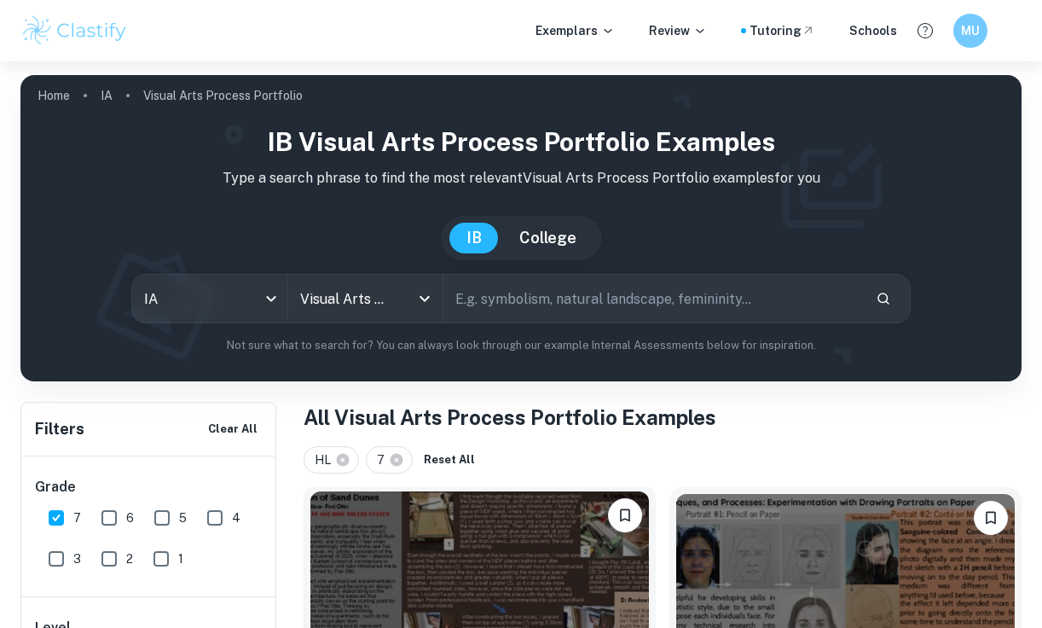
click at [484, 527] on img at bounding box center [479, 618] width 339 height 254
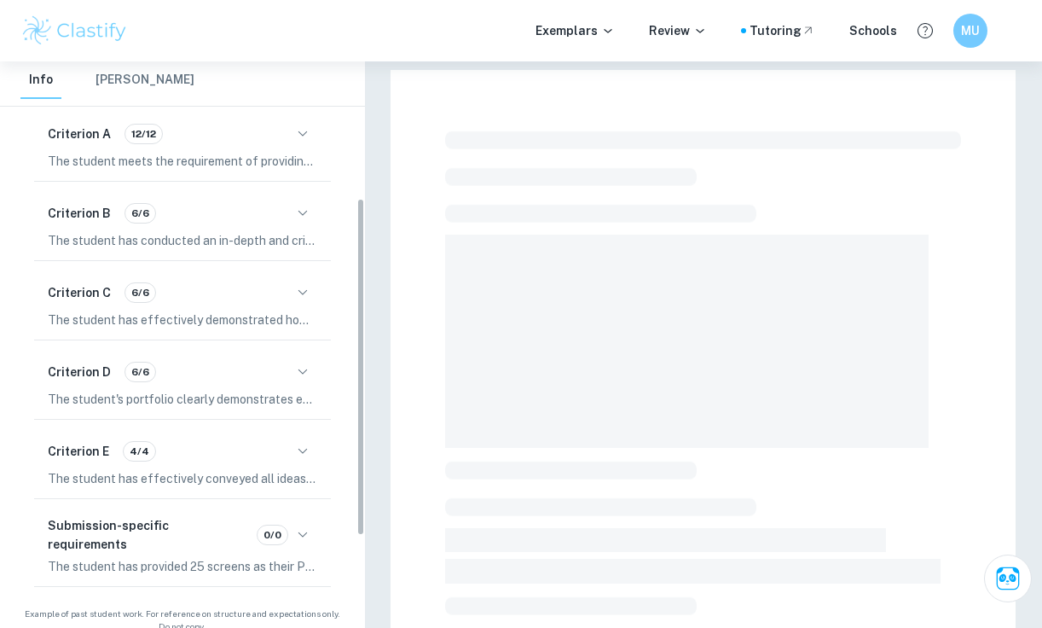
scroll to position [367, 0]
click at [250, 149] on div "Criterion A 12/12 The student meets the requirement of providing at least two a…" at bounding box center [182, 144] width 297 height 72
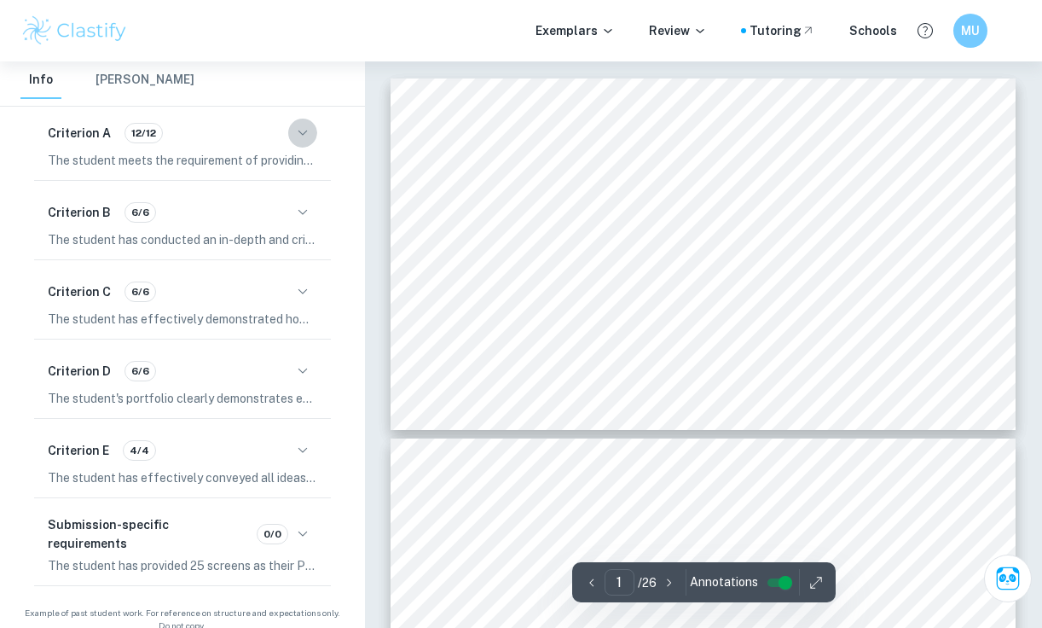
click at [292, 136] on icon "button" at bounding box center [302, 133] width 20 height 20
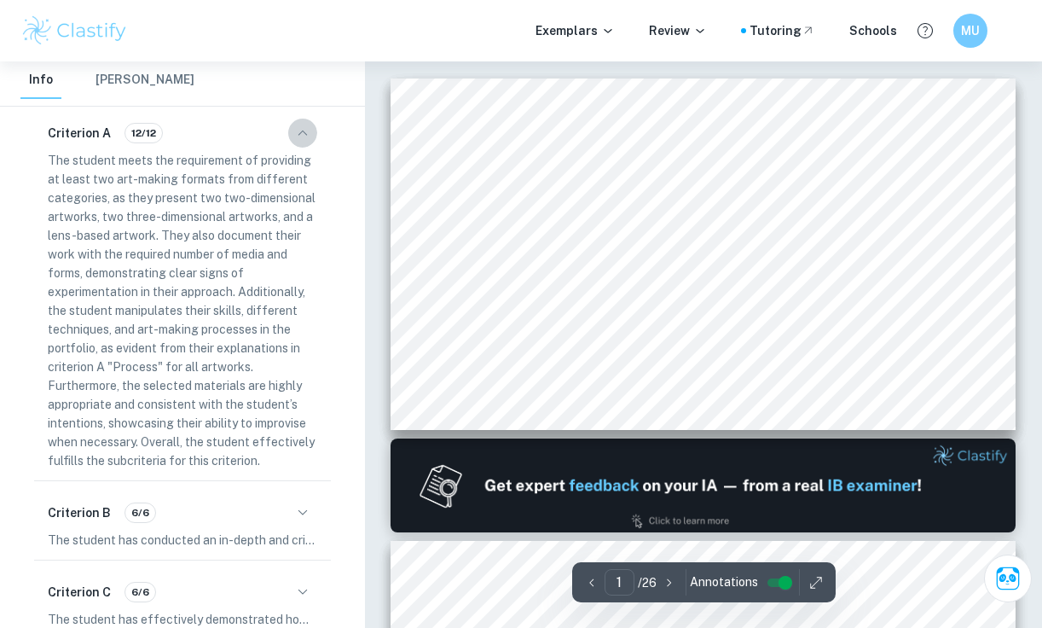
click at [293, 136] on icon "button" at bounding box center [302, 133] width 20 height 20
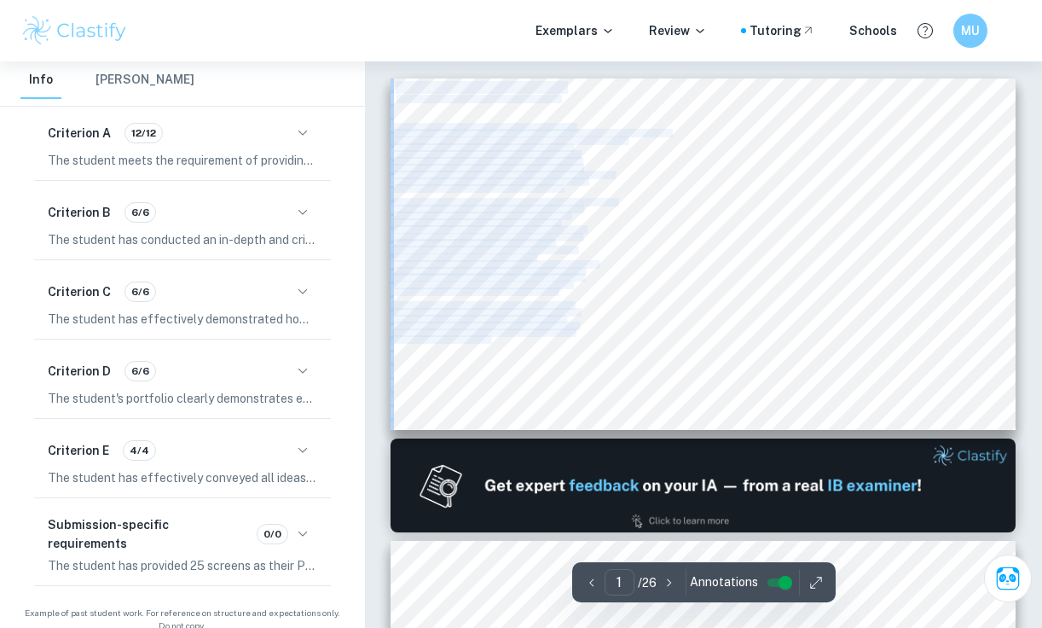
drag, startPoint x: 397, startPoint y: 85, endPoint x: 492, endPoint y: 338, distance: 269.6
click at [491, 338] on div "An Exploration of Sand Dunes B: Critical Investigation- [PERSON_NAME] Being fro…" at bounding box center [703, 253] width 625 height 351
copy div "An Exploration of Sand Dunes B: Critical Investigation- Frei Otto Being from an…"
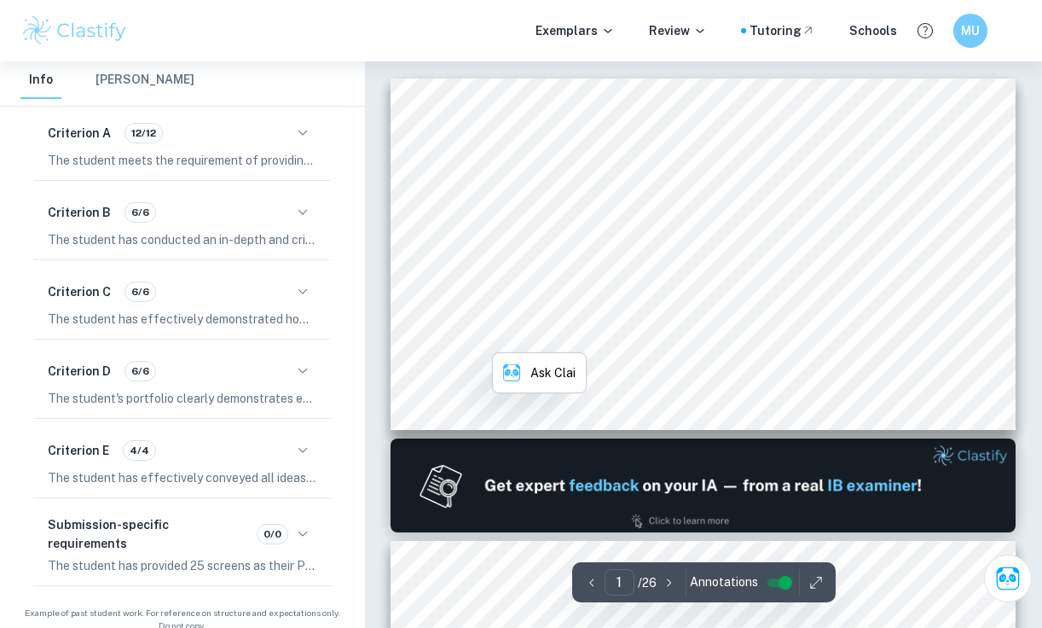
click at [408, 431] on div "An Exploration of Sand Dunes B: Critical Investigation- Frei Otto Being from an…" at bounding box center [703, 305] width 625 height 454
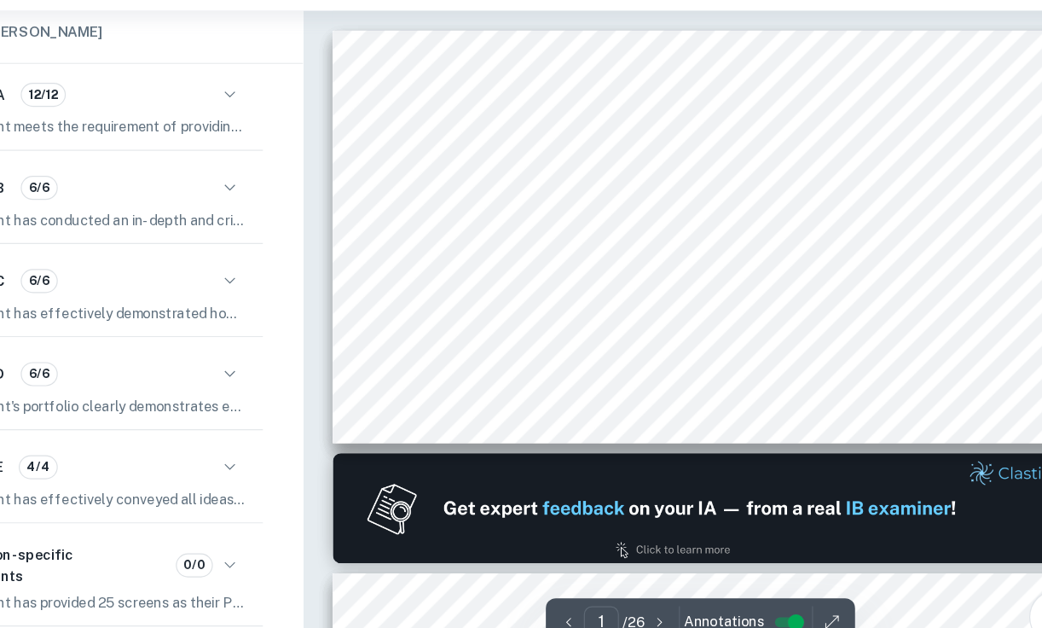
click at [757, 136] on span "using a nail gun with a compressor: which is far" at bounding box center [752, 139] width 152 height 7
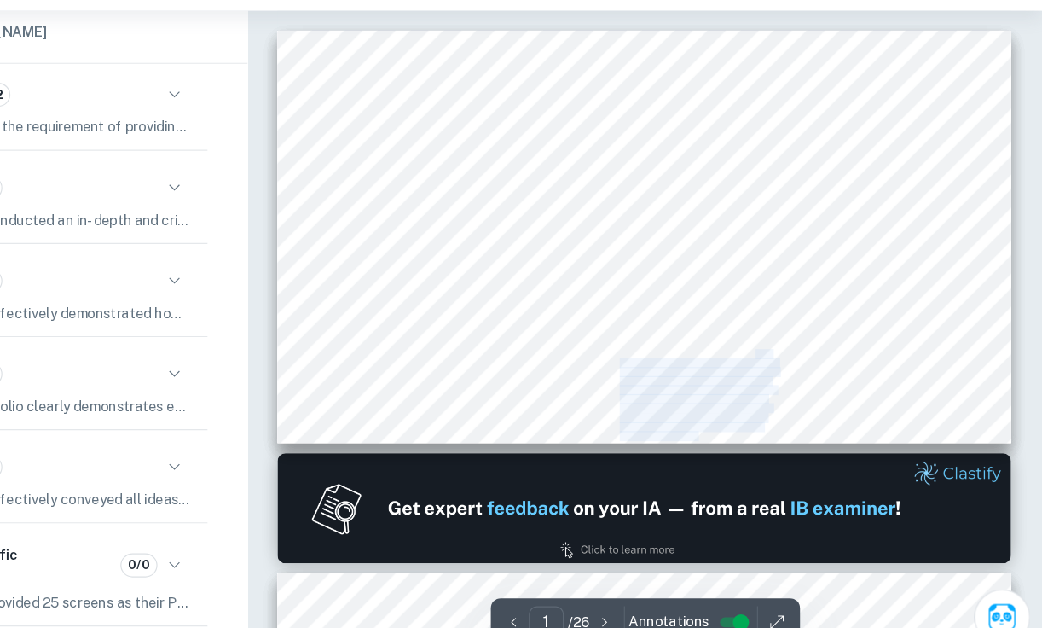
drag, startPoint x: 675, startPoint y: 84, endPoint x: 797, endPoint y: 352, distance: 294.2
click at [797, 352] on div "An Exploration of Sand Dunes B: Critical Investigation- Frei Otto Being from an…" at bounding box center [703, 253] width 625 height 351
click at [797, 352] on span "started to fall through (6). I realized that I" at bounding box center [747, 353] width 130 height 7
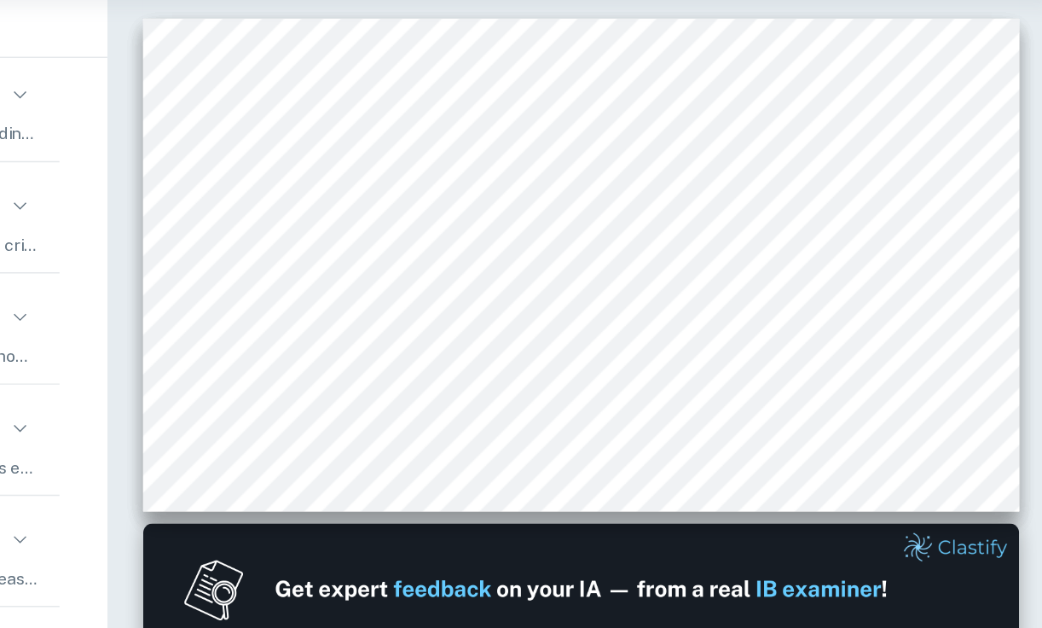
click at [686, 93] on span "the Design Workshop, as this is only an experiment" at bounding box center [758, 92] width 164 height 7
drag, startPoint x: 675, startPoint y: 84, endPoint x: 726, endPoint y: 133, distance: 70.0
click at [723, 132] on div "An Exploration of Sand Dunes B: Critical Investigation- Frei Otto Being from an…" at bounding box center [703, 253] width 625 height 351
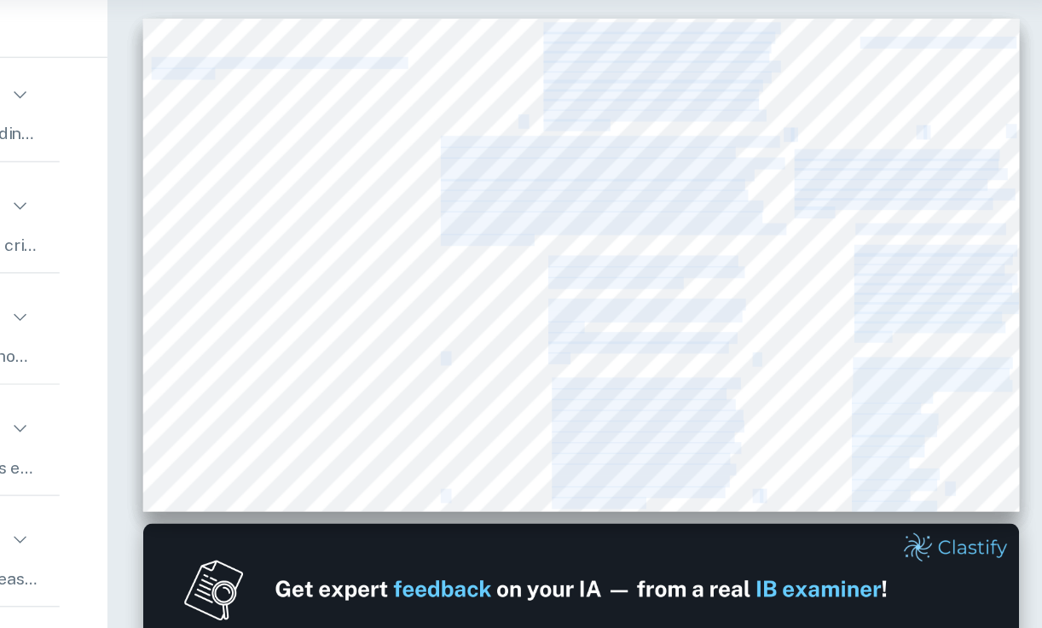
drag, startPoint x: 675, startPoint y: 84, endPoint x: 721, endPoint y: 153, distance: 82.3
click at [721, 153] on div "An Exploration of Sand Dunes B: Critical Investigation- Frei Otto Being from an…" at bounding box center [703, 253] width 625 height 351
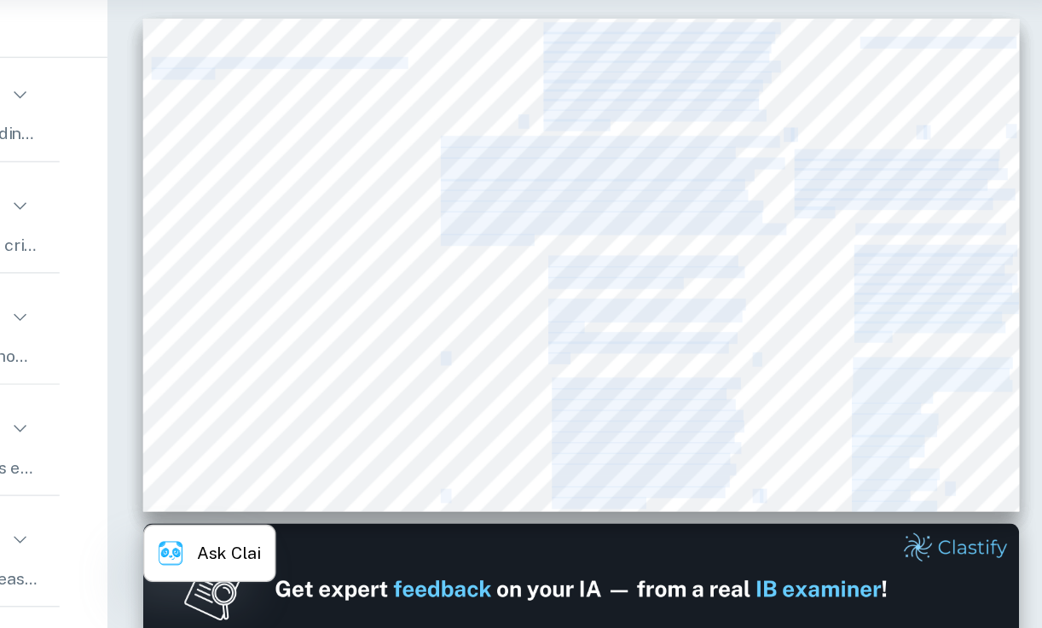
copy div "I first went through the available recycled wood from the Design Workshop, as t…"
click at [830, 299] on div "An Exploration of Sand Dunes B: Critical Investigation- Frei Otto Being from an…" at bounding box center [703, 253] width 625 height 351
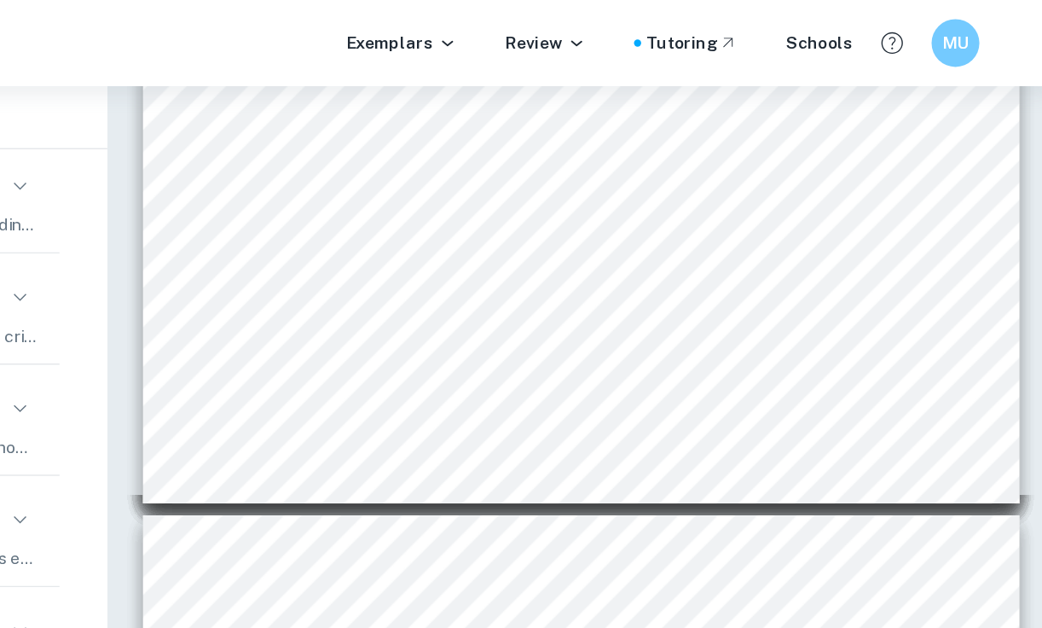
scroll to position [186, 0]
type input "1"
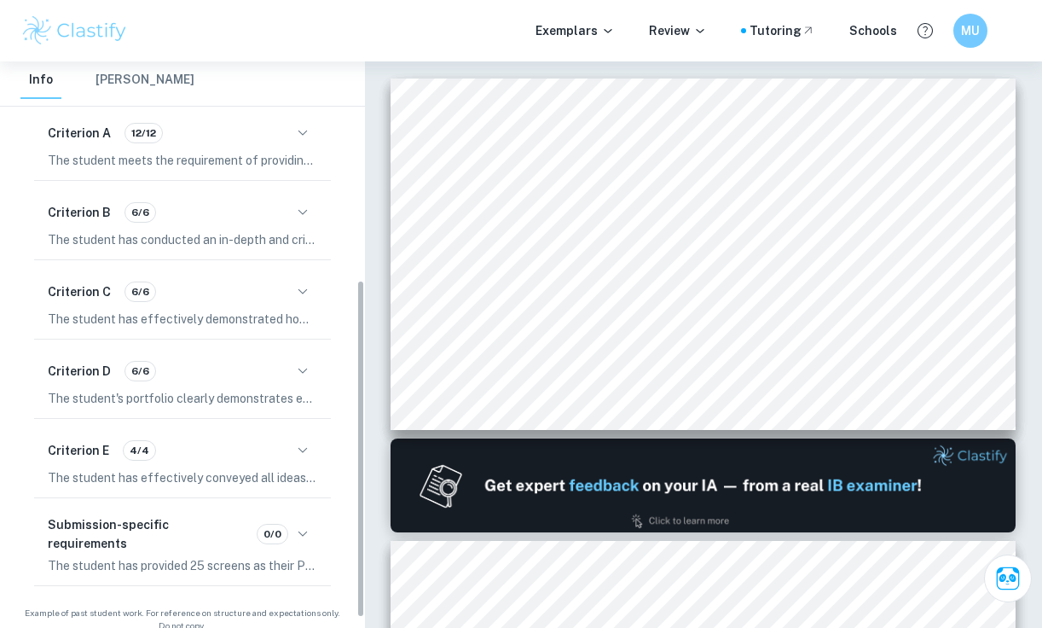
scroll to position [0, 0]
